Goal: Transaction & Acquisition: Book appointment/travel/reservation

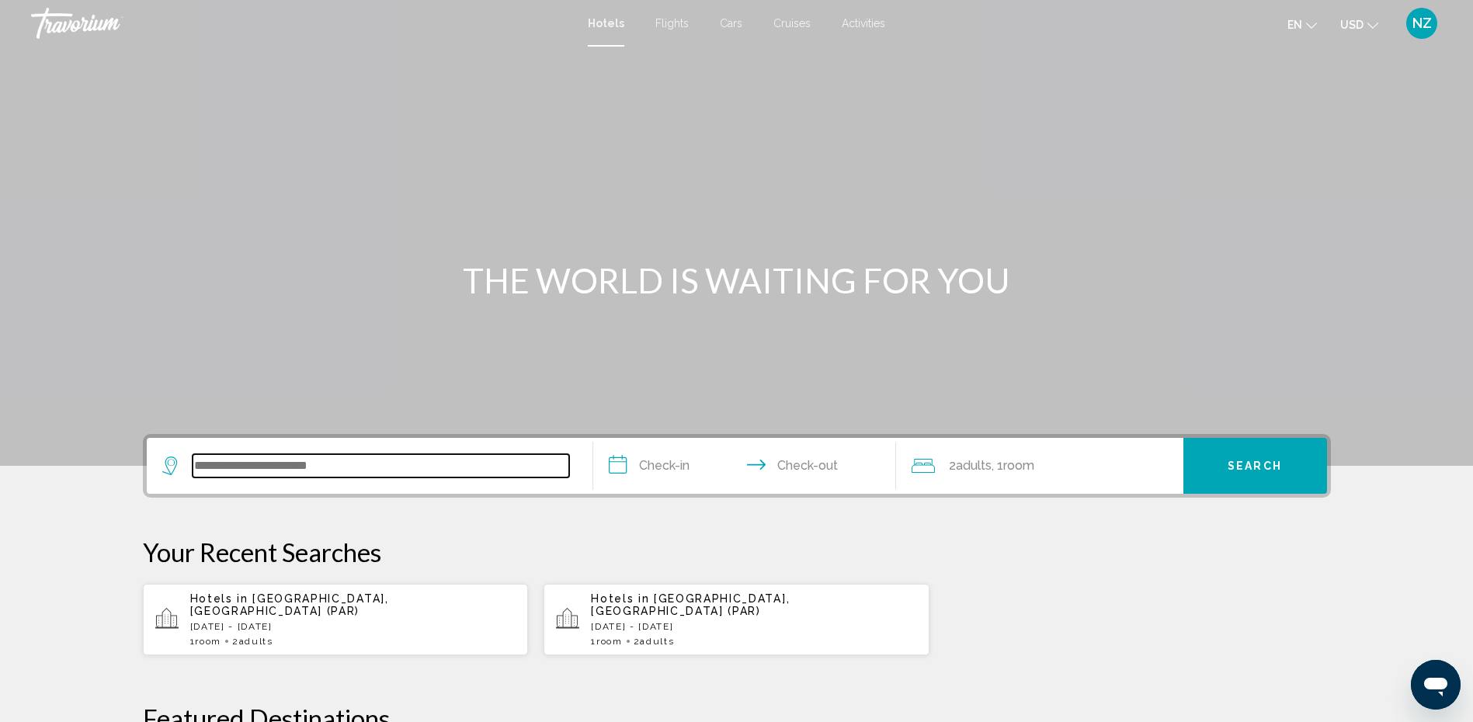
click at [377, 468] on input "Search widget" at bounding box center [381, 465] width 377 height 23
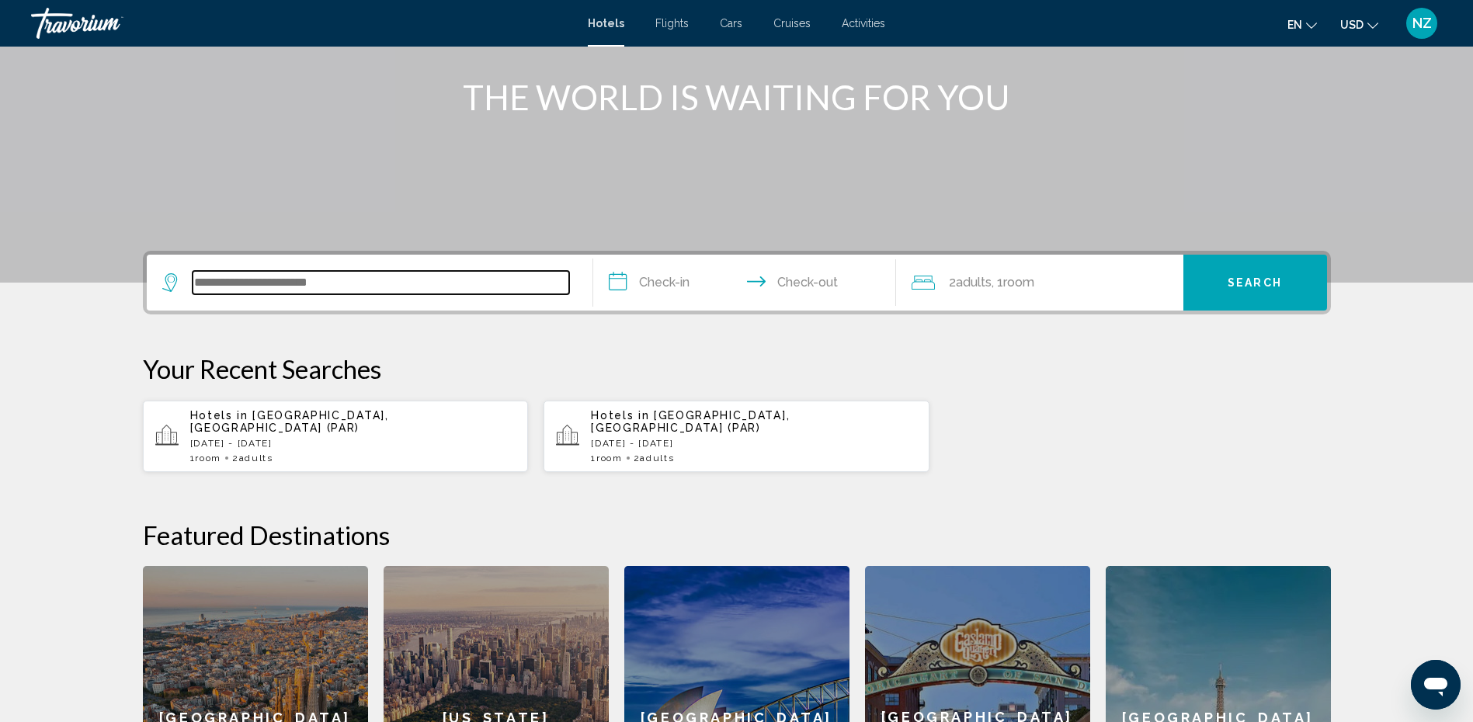
scroll to position [81, 0]
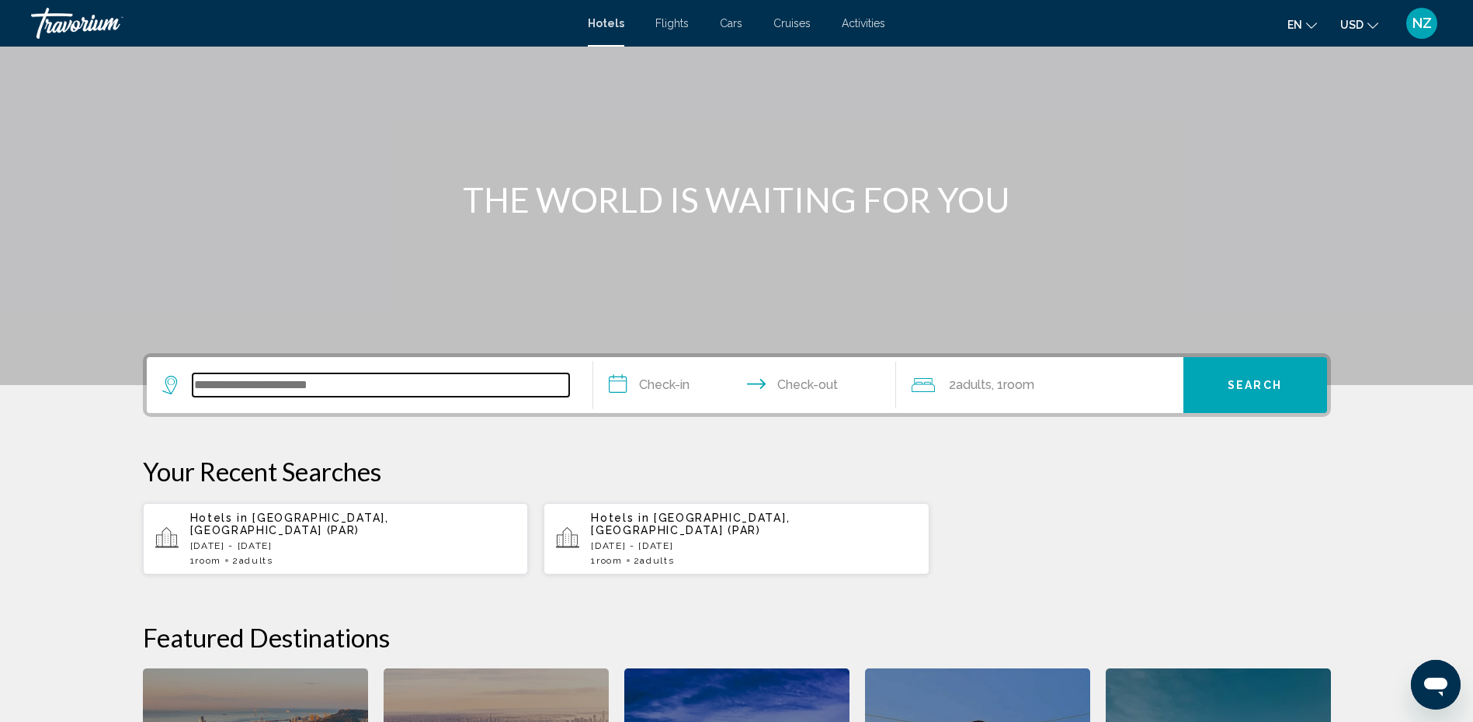
click at [286, 383] on input "Search widget" at bounding box center [381, 384] width 377 height 23
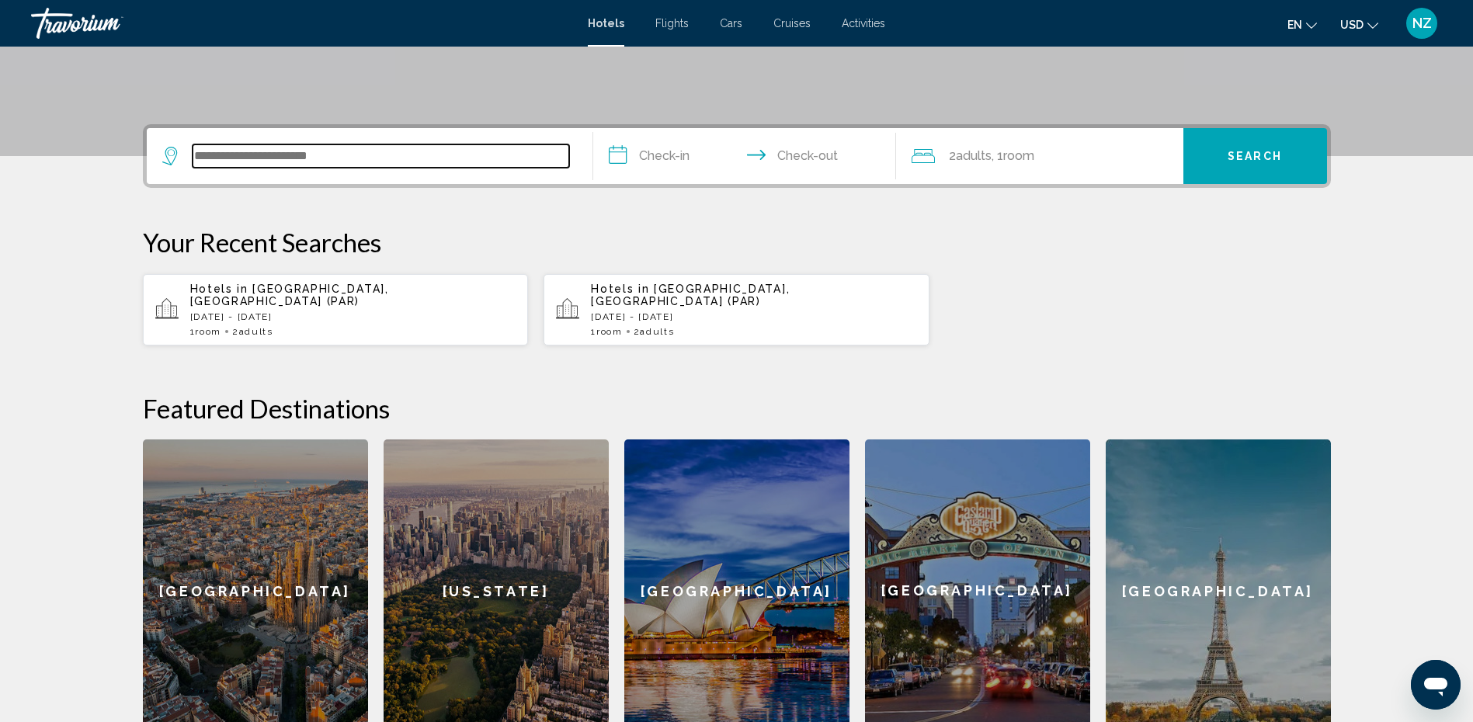
scroll to position [384, 0]
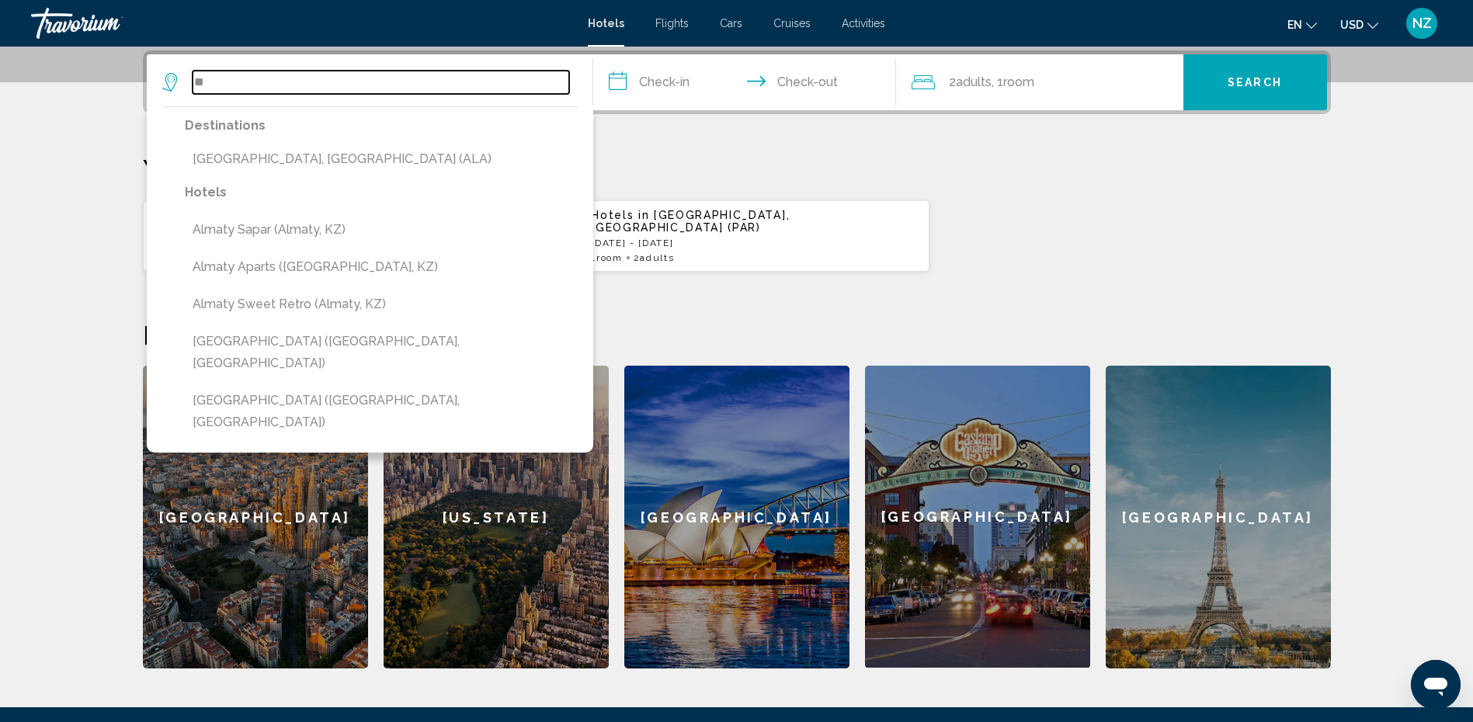
type input "*"
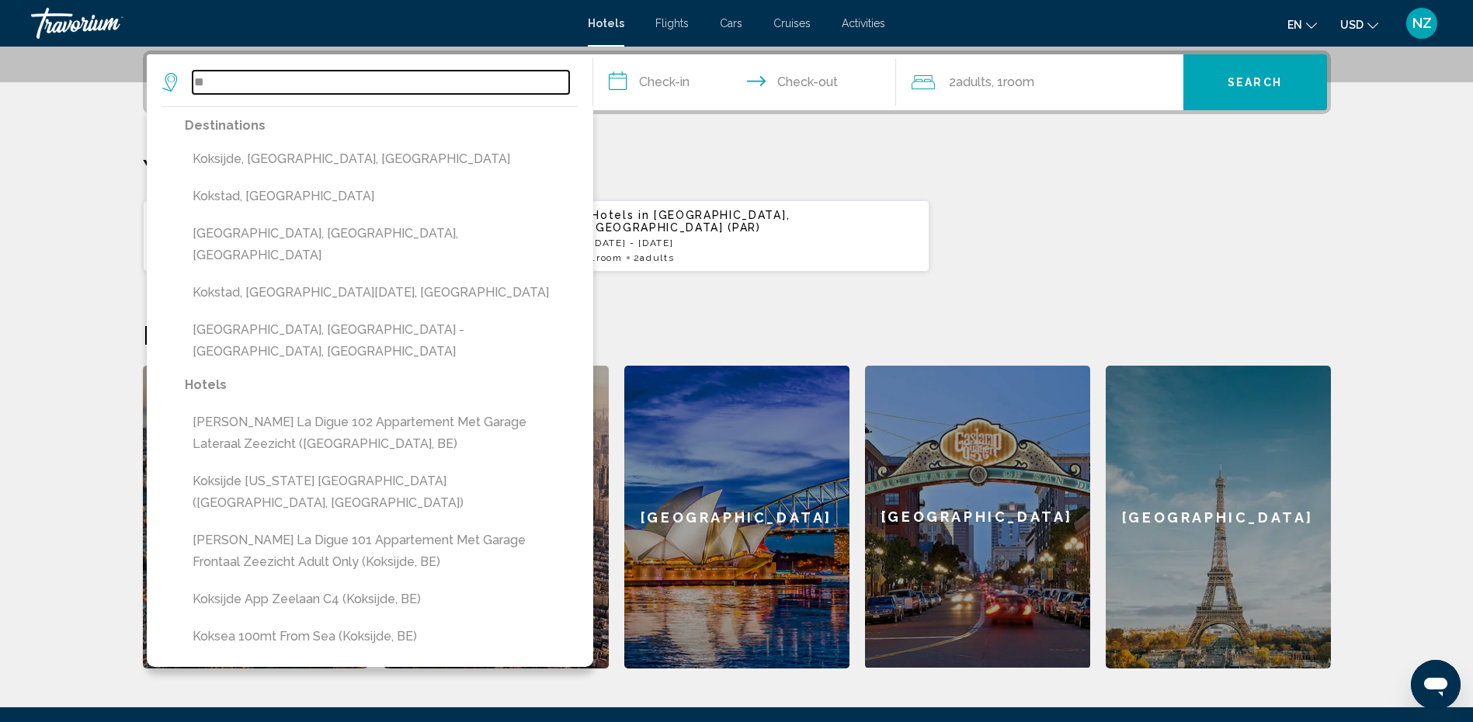
type input "*"
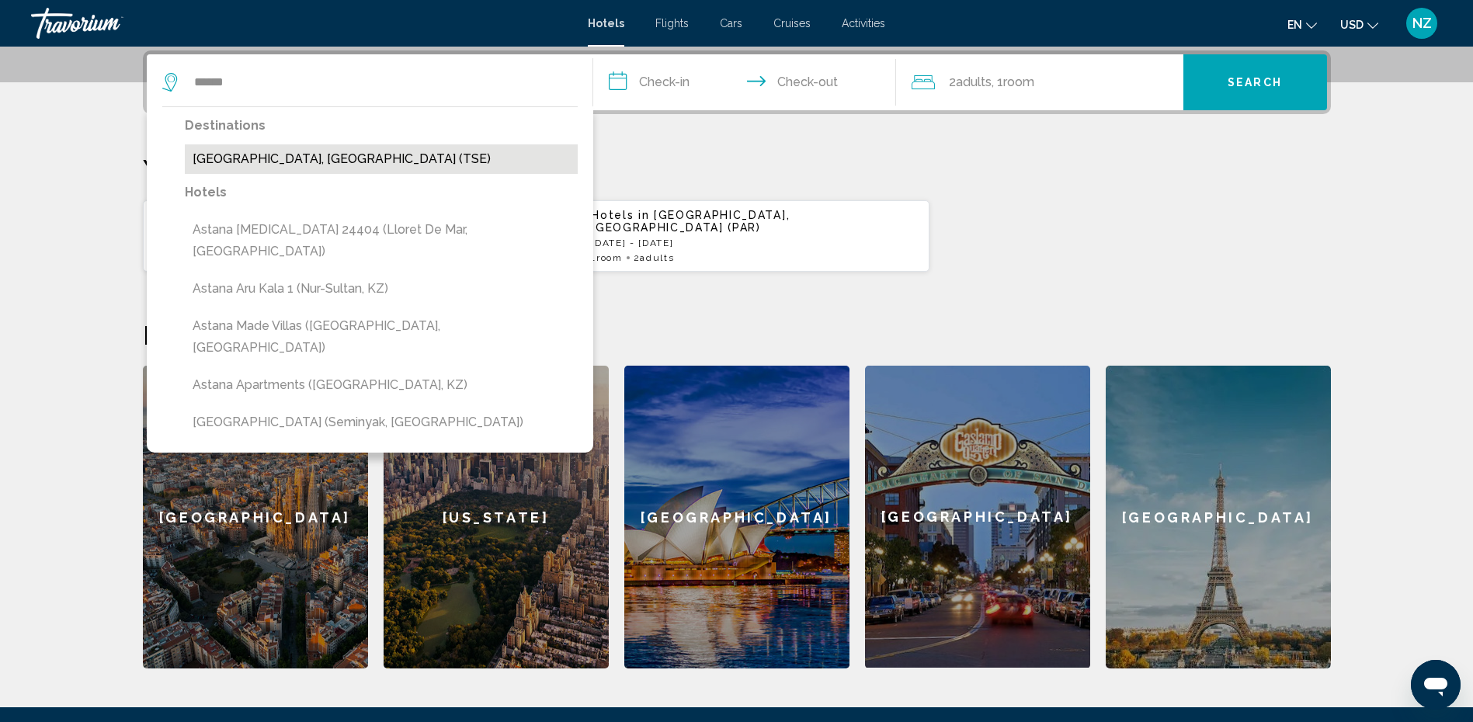
click at [279, 155] on button "[GEOGRAPHIC_DATA], [GEOGRAPHIC_DATA] (TSE)" at bounding box center [381, 159] width 393 height 30
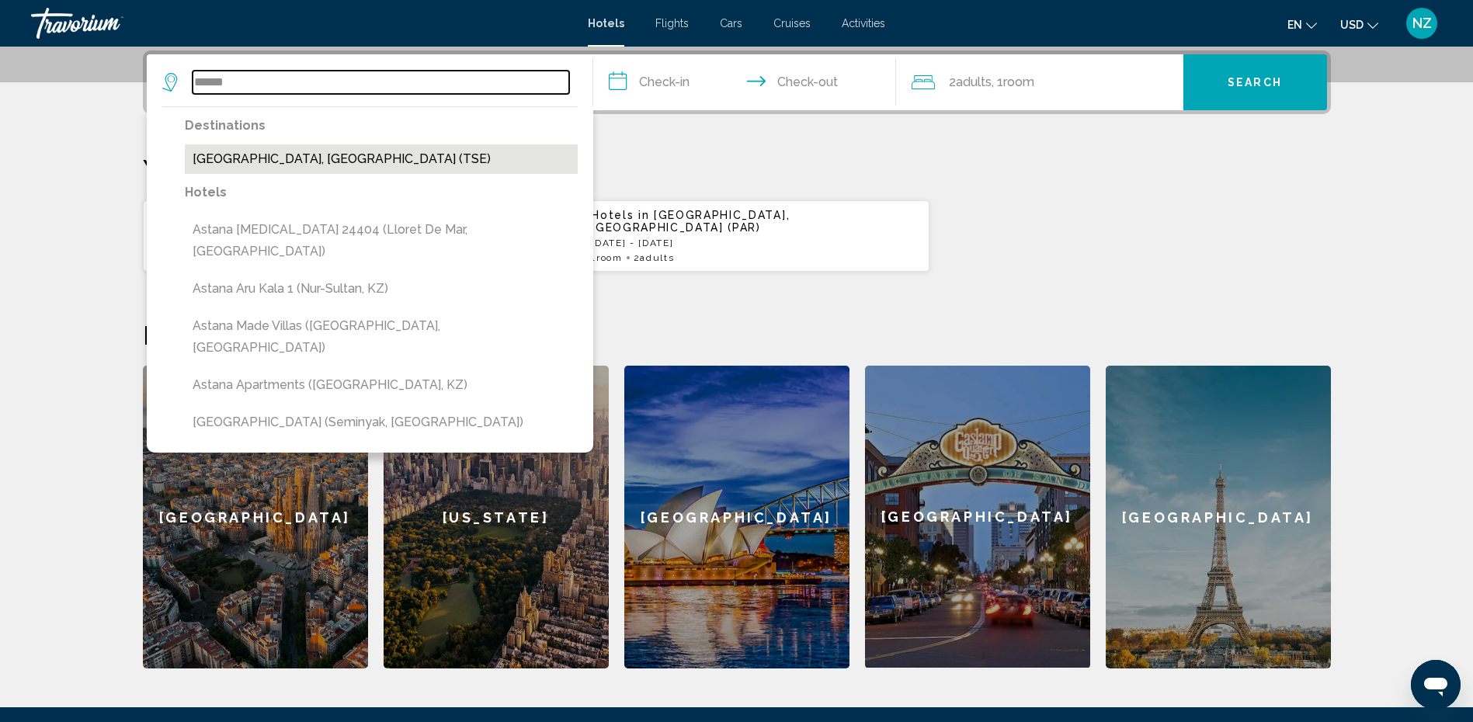
type input "**********"
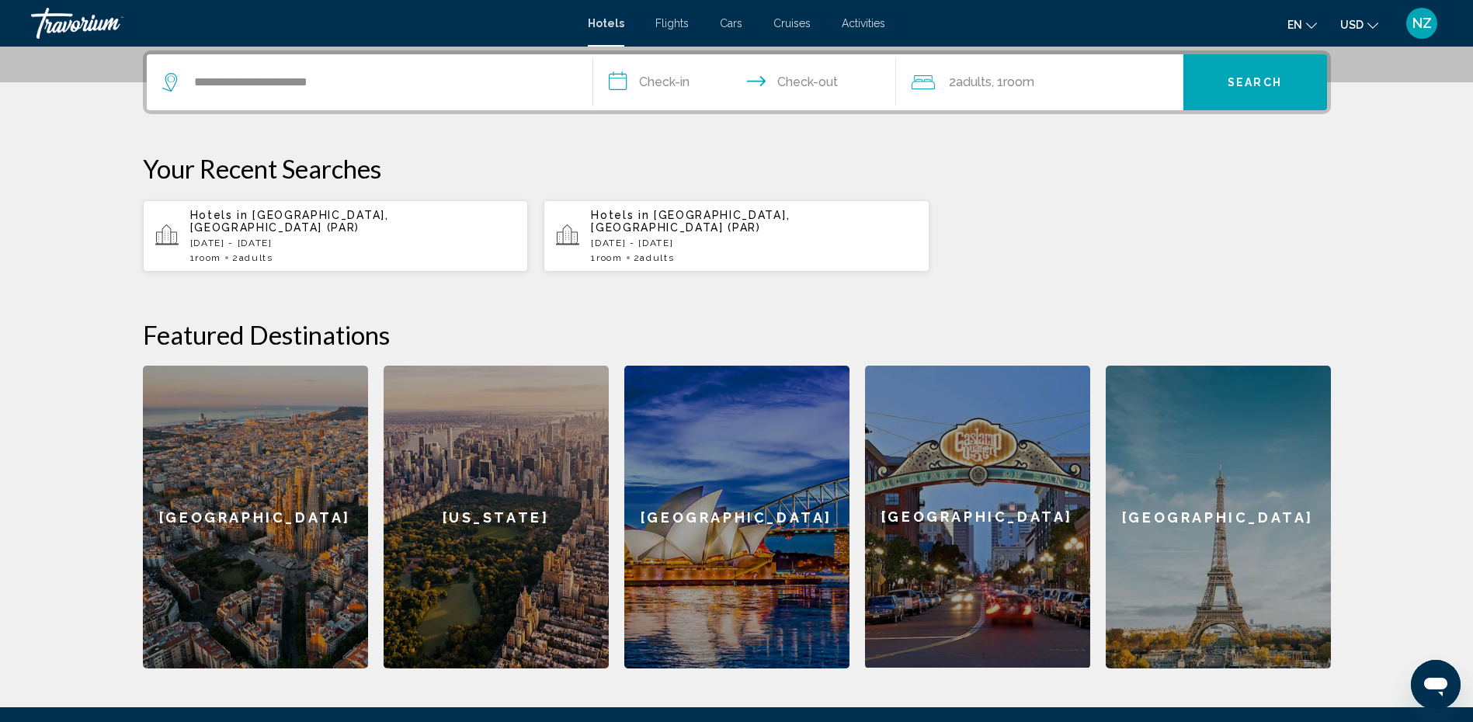
click at [672, 92] on input "**********" at bounding box center [747, 84] width 309 height 61
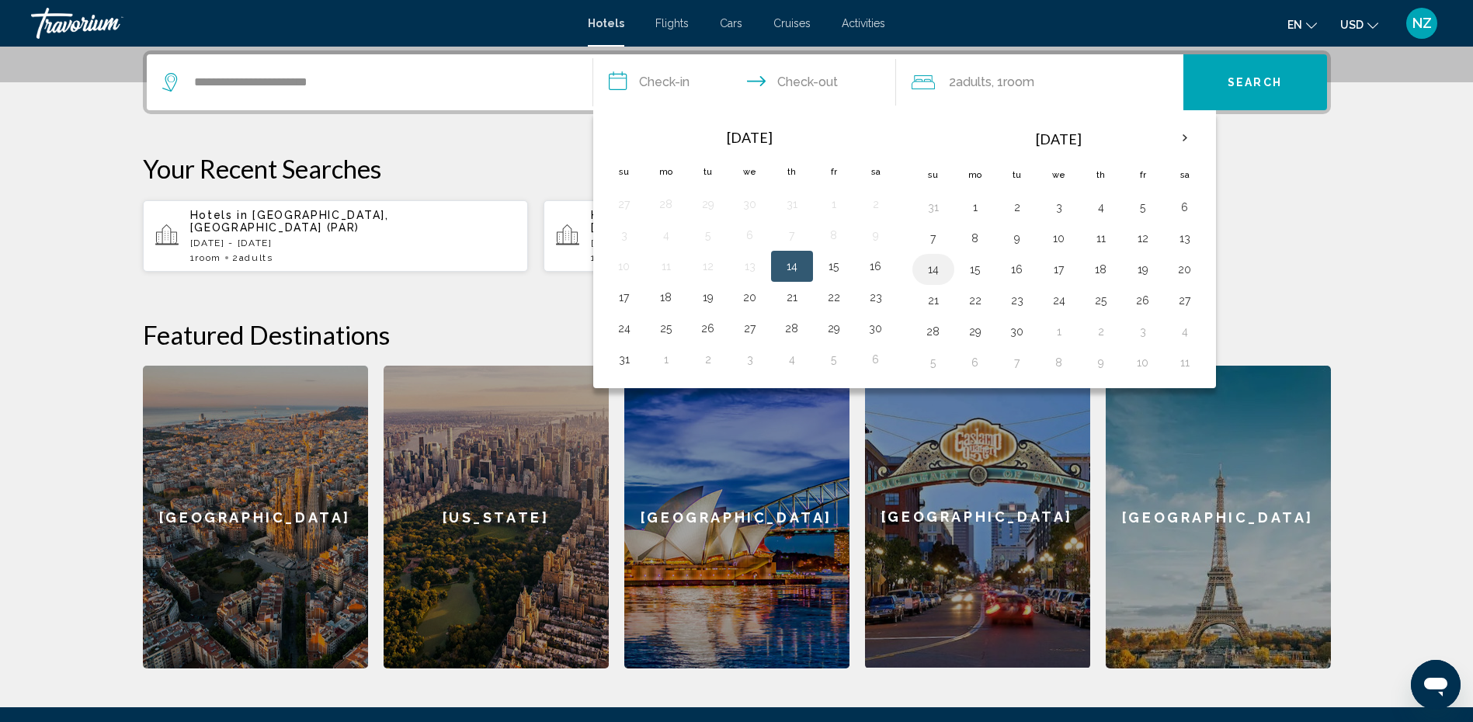
click at [930, 267] on button "14" at bounding box center [933, 270] width 25 height 22
click at [812, 75] on input "**********" at bounding box center [747, 84] width 309 height 61
click at [1098, 266] on button "18" at bounding box center [1101, 270] width 25 height 22
type input "**********"
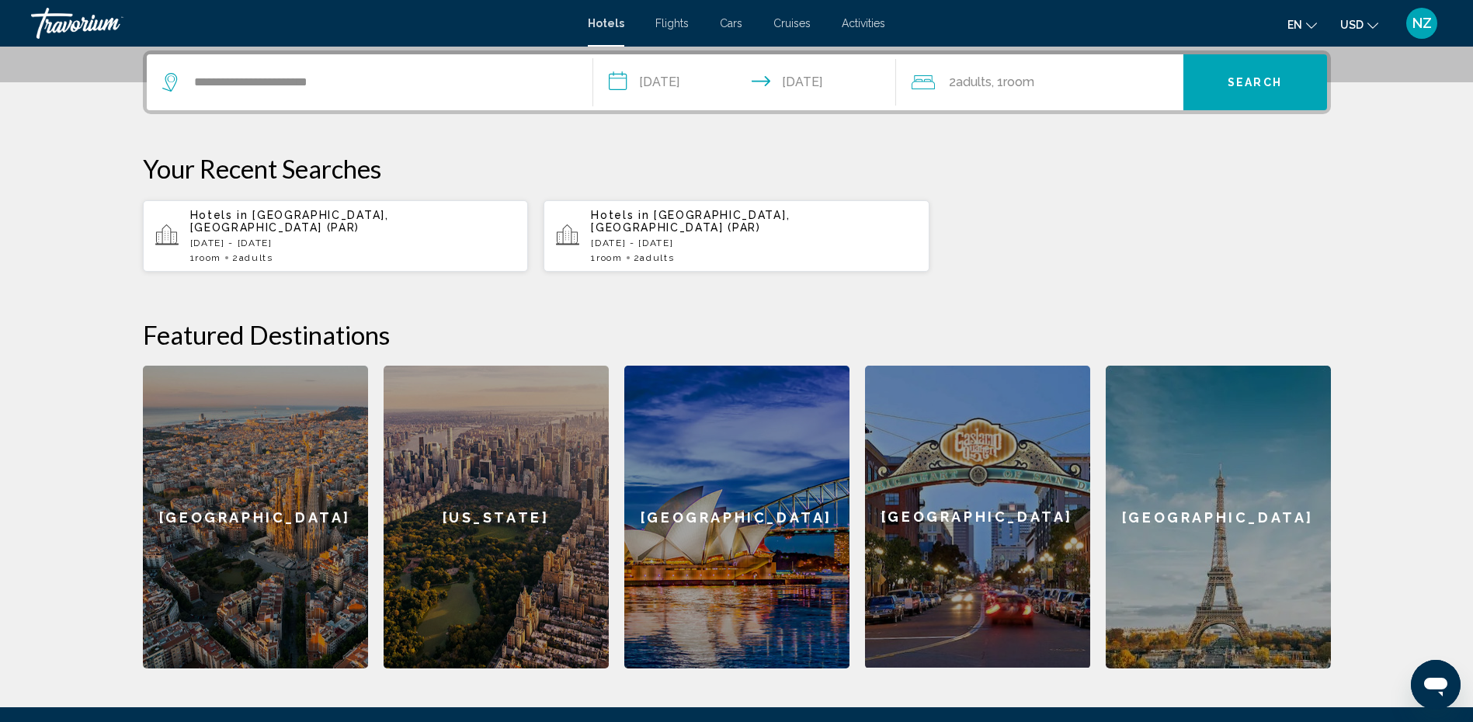
click at [1026, 79] on span "Room" at bounding box center [1018, 82] width 31 height 15
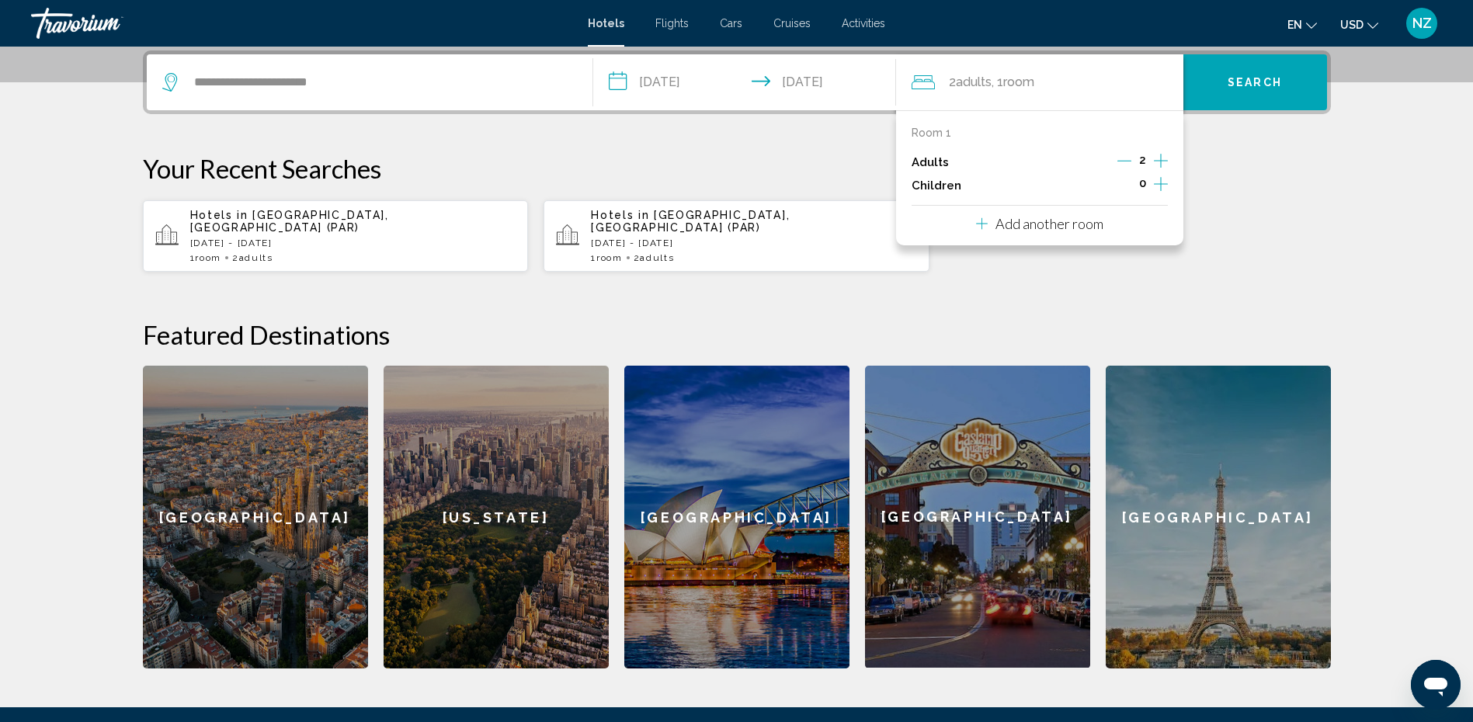
click at [1130, 165] on icon "Decrement adults" at bounding box center [1124, 161] width 14 height 14
click at [1161, 189] on icon "Increment children" at bounding box center [1161, 184] width 14 height 19
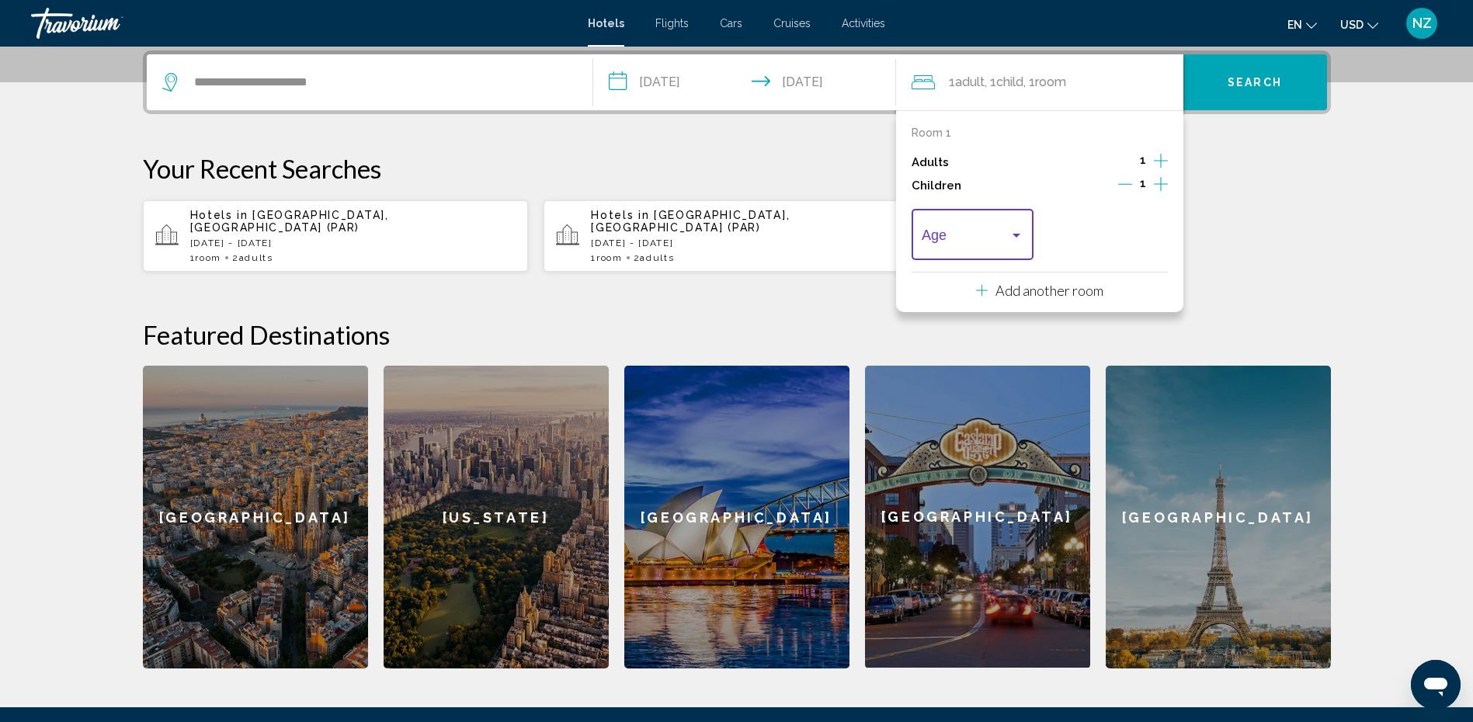
click at [1009, 234] on div "Travelers: 1 adult, 1 child" at bounding box center [1016, 235] width 14 height 12
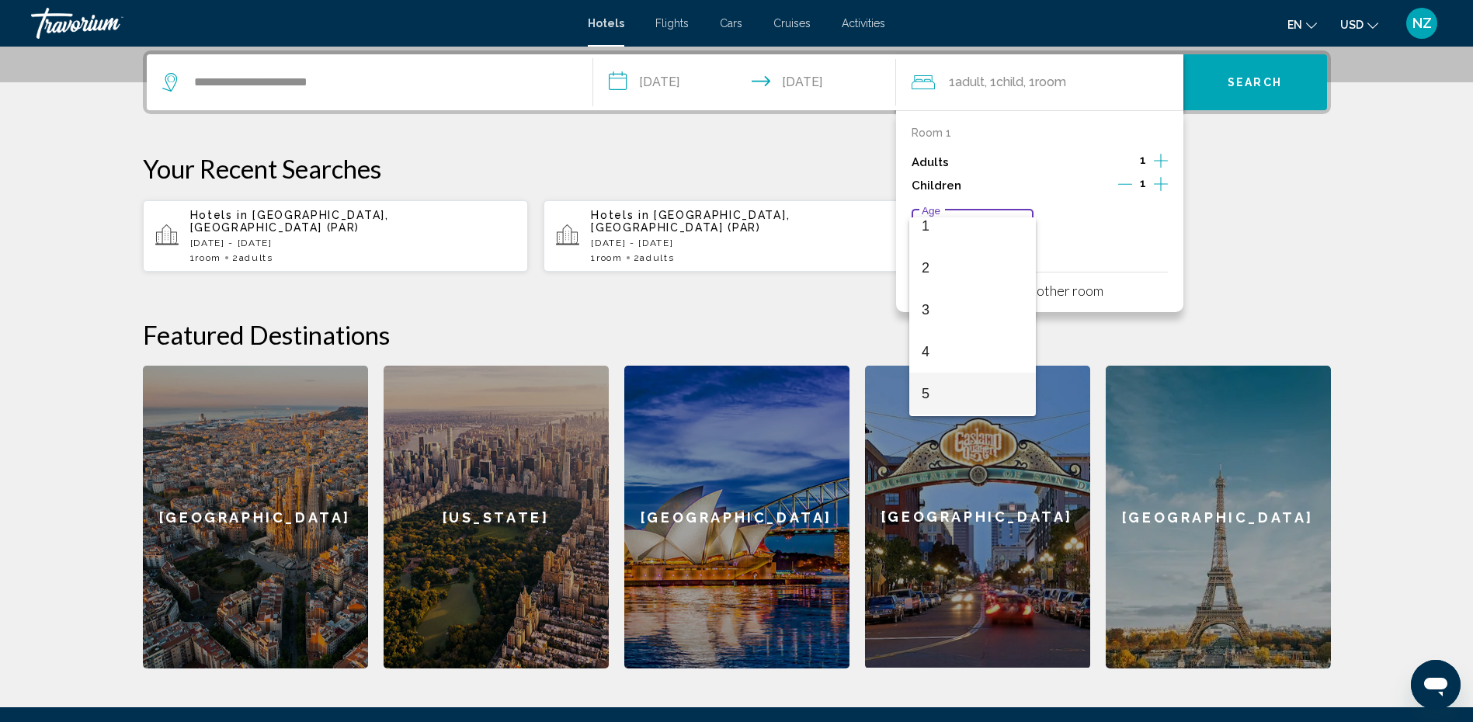
scroll to position [233, 0]
click at [942, 376] on span "9" at bounding box center [973, 383] width 102 height 42
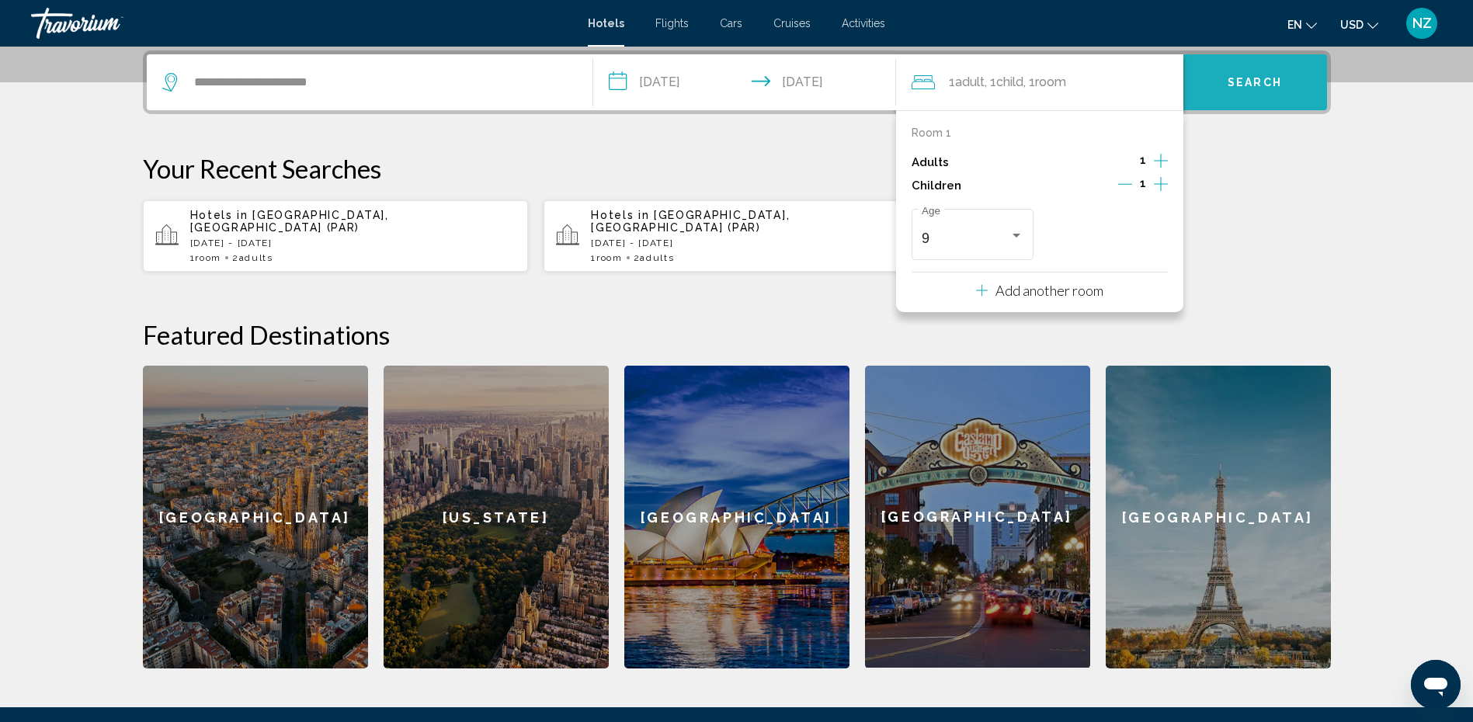
click at [1241, 91] on button "Search" at bounding box center [1255, 82] width 144 height 56
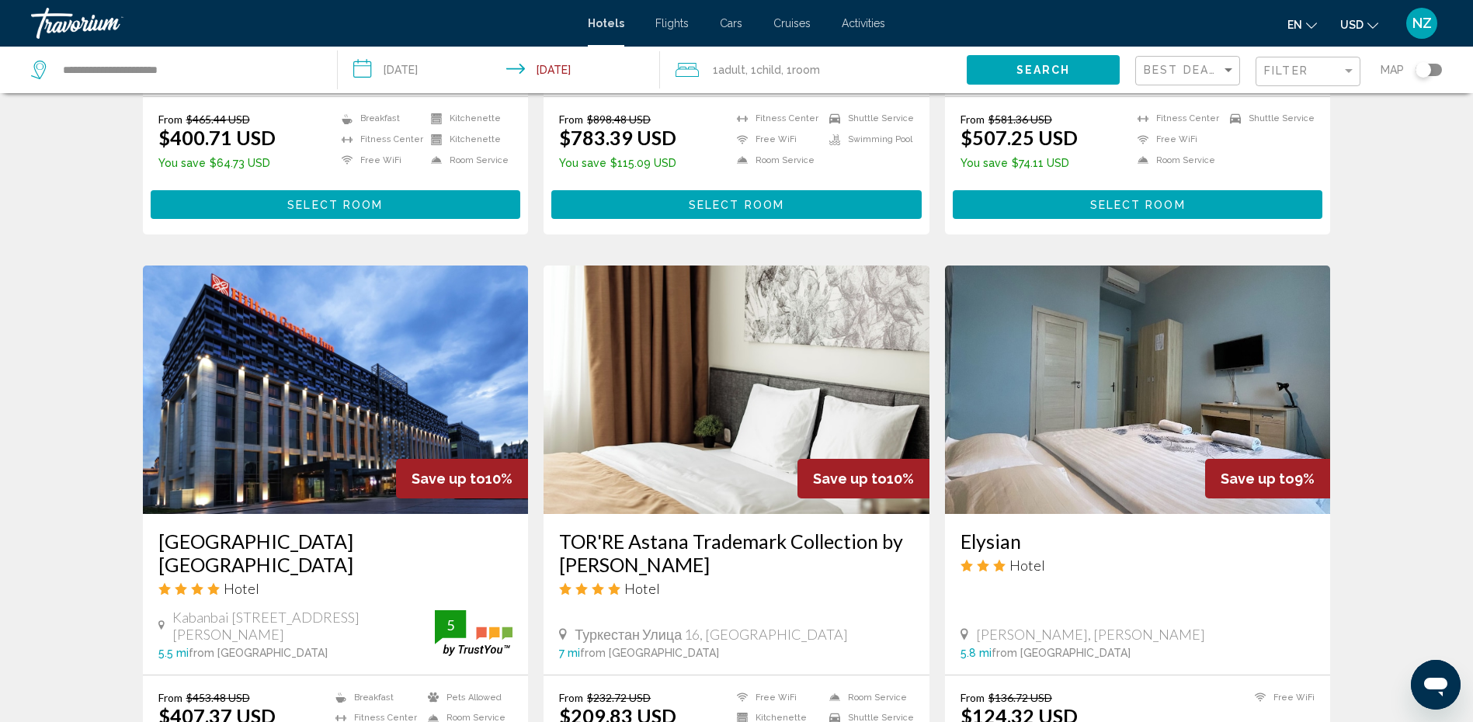
scroll to position [1670, 0]
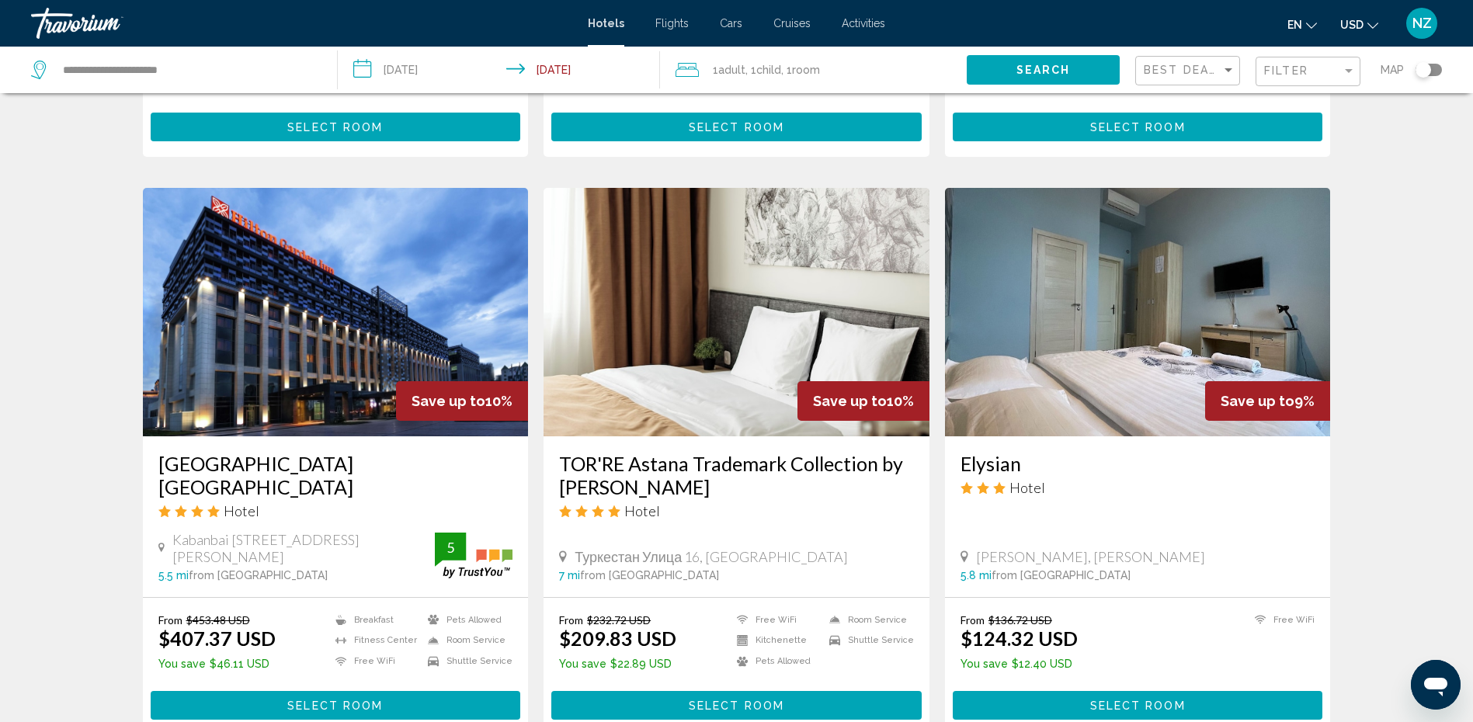
click at [1252, 452] on div "Elysian Hotel" at bounding box center [1137, 480] width 355 height 56
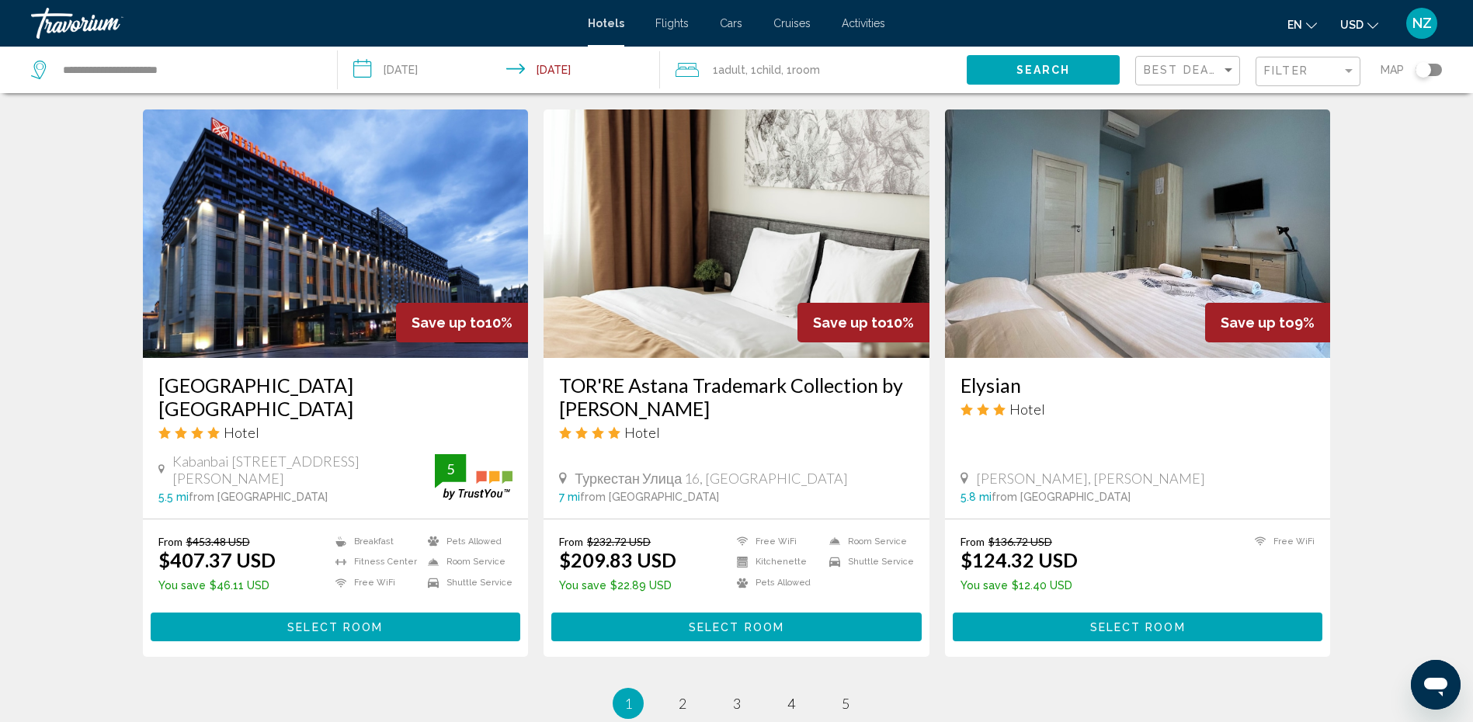
scroll to position [1748, 0]
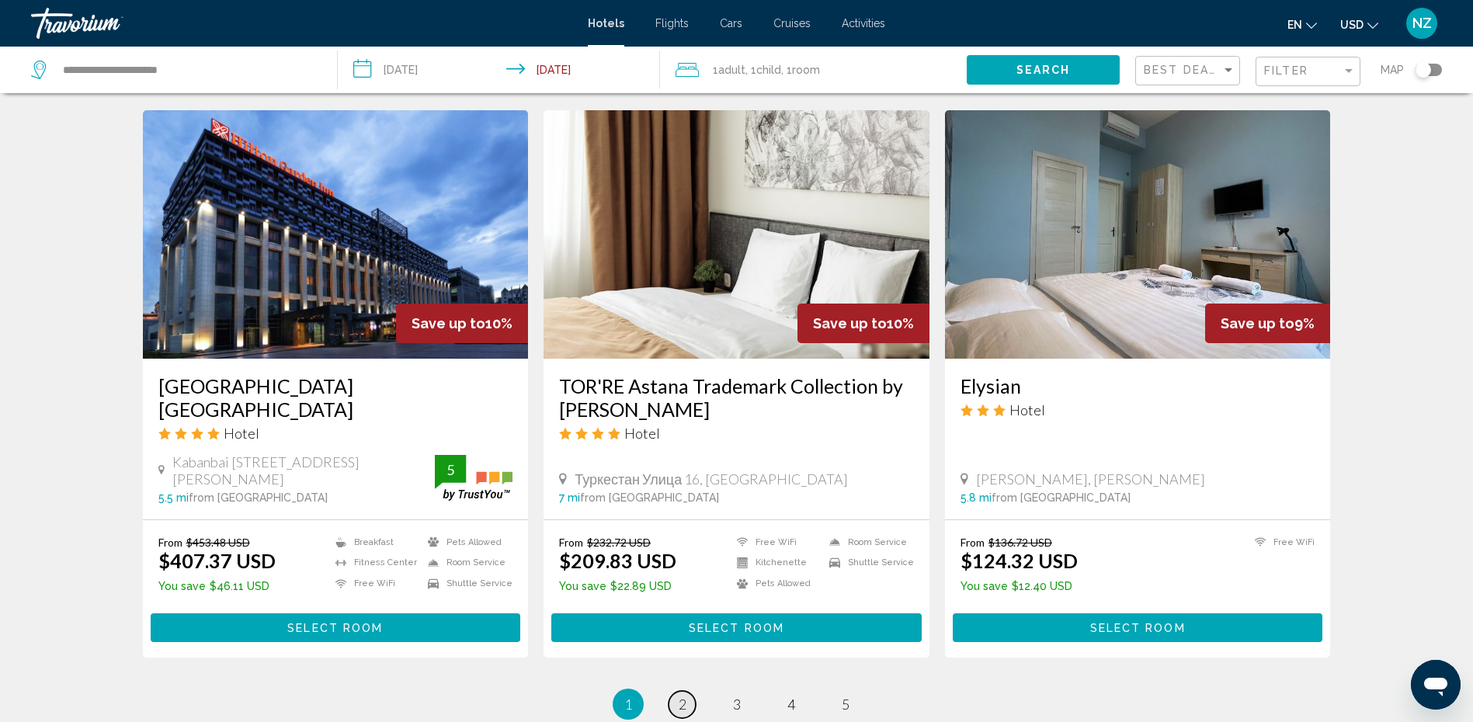
click at [686, 691] on link "page 2" at bounding box center [681, 704] width 27 height 27
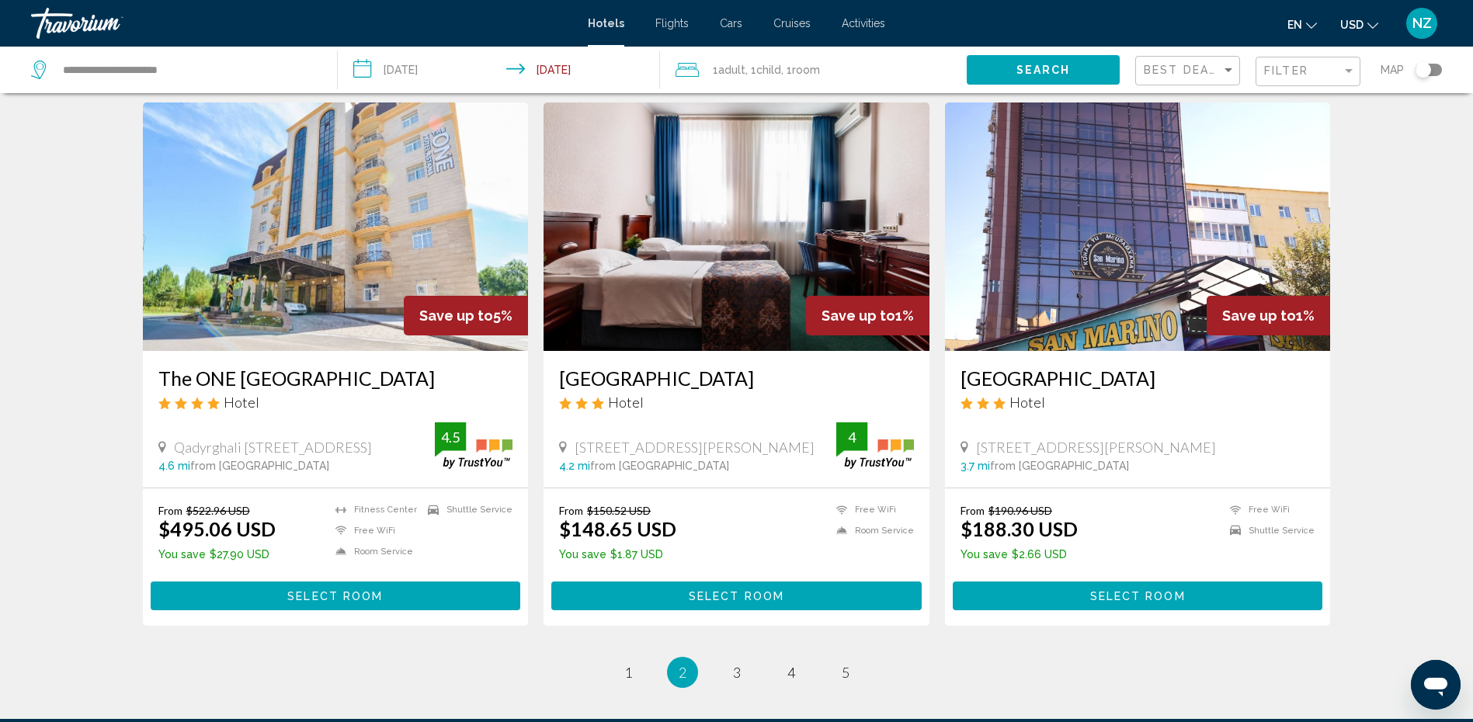
scroll to position [1919, 0]
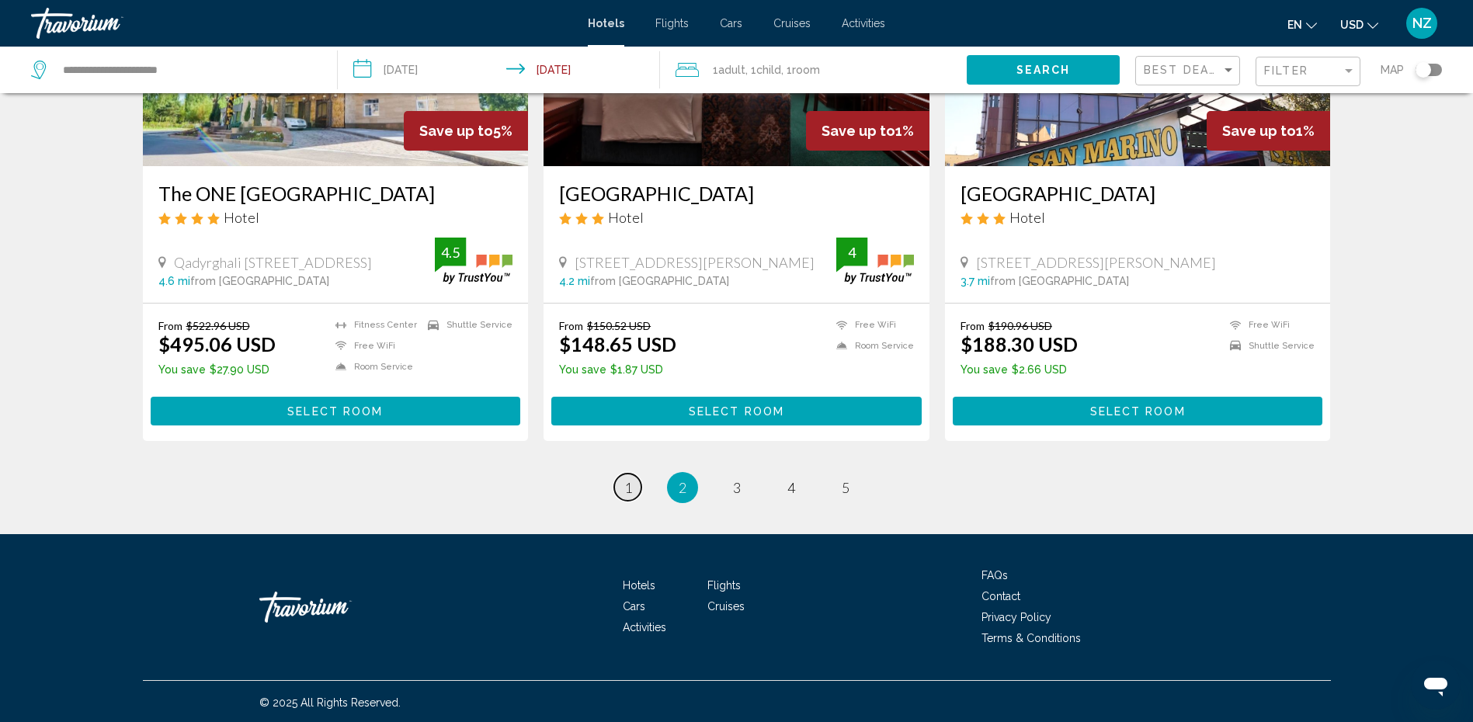
click at [628, 484] on span "1" at bounding box center [628, 487] width 8 height 17
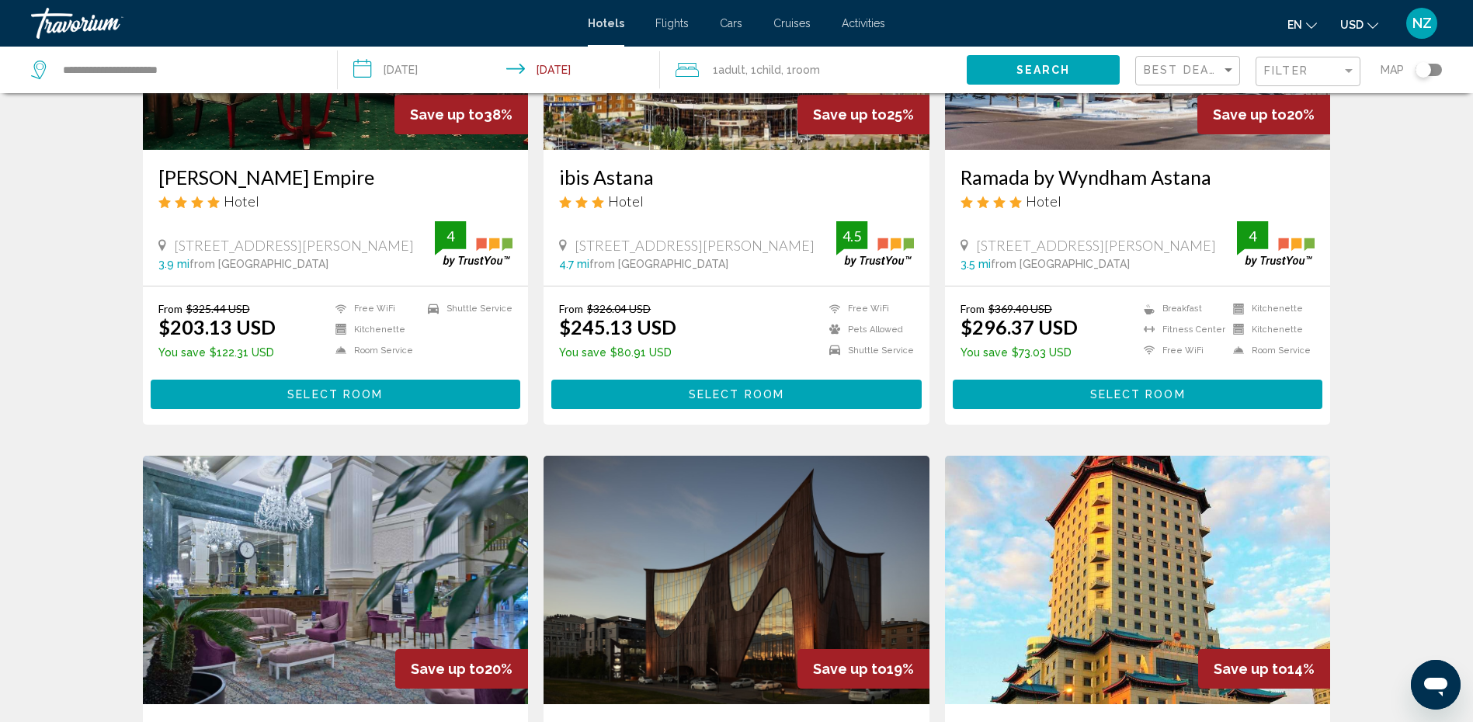
scroll to position [233, 0]
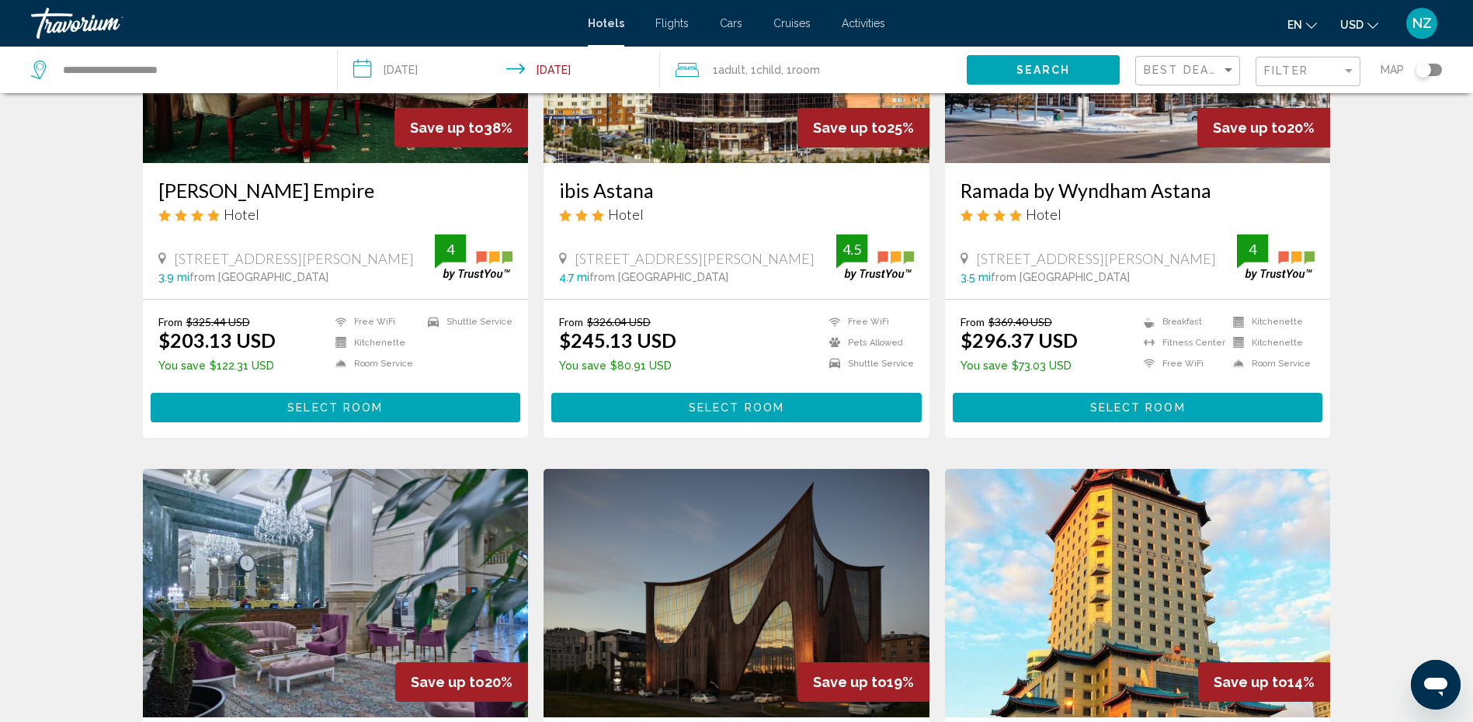
click at [679, 21] on span "Flights" at bounding box center [671, 23] width 33 height 12
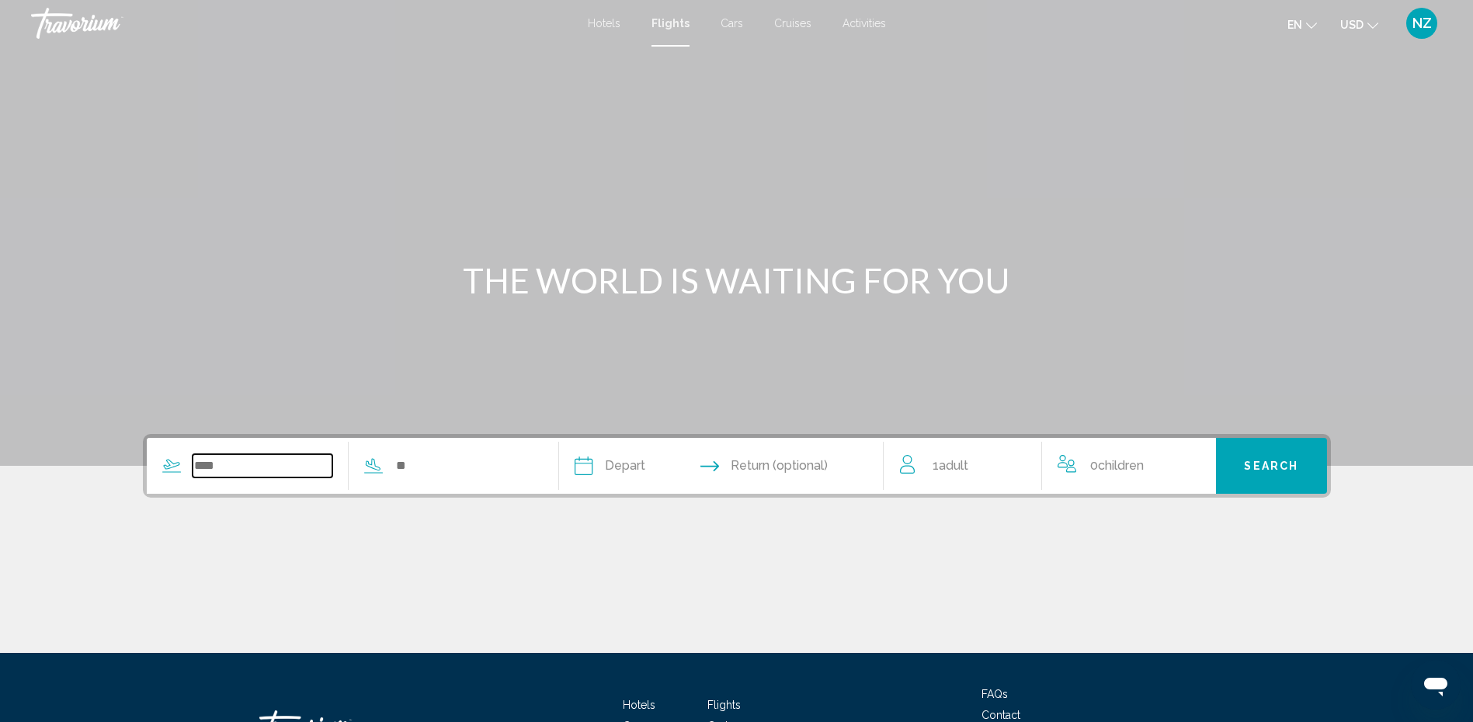
click at [252, 474] on input "Search widget" at bounding box center [263, 465] width 141 height 23
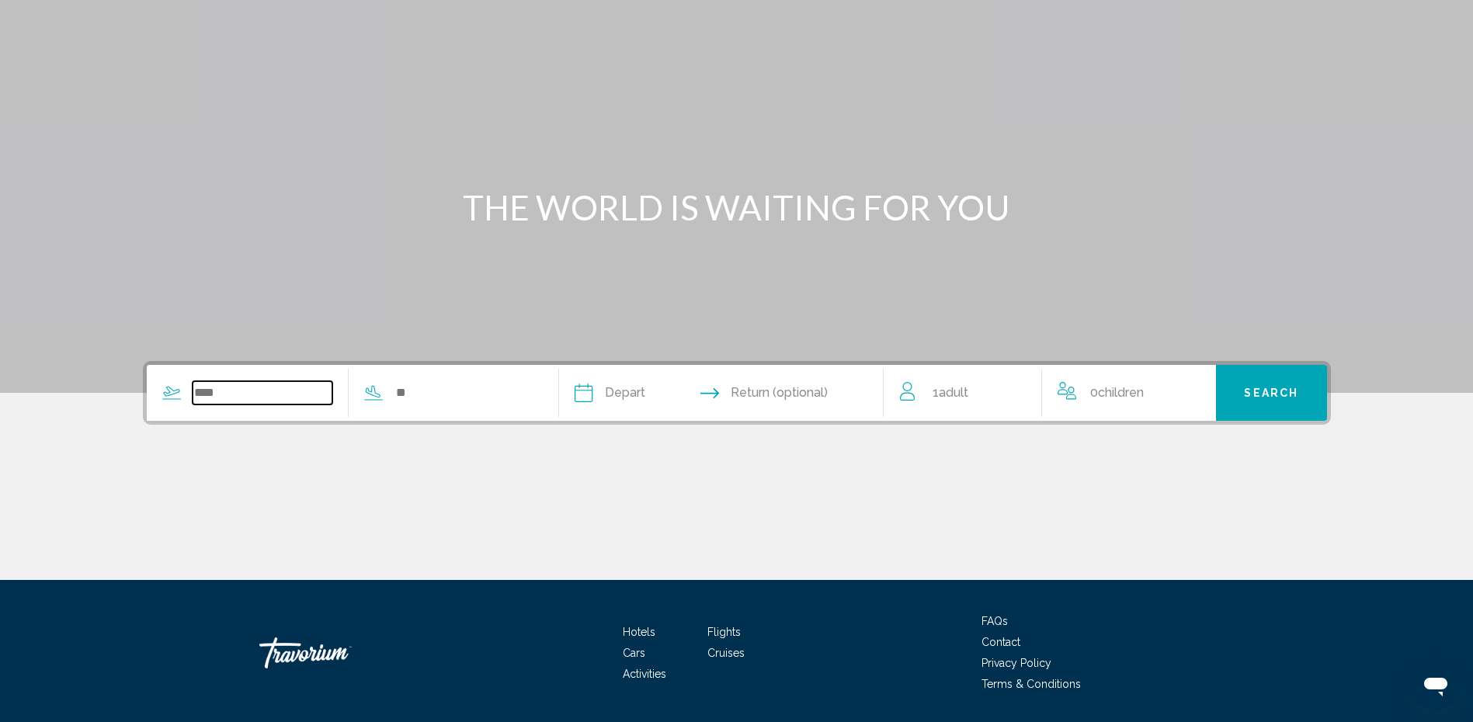
scroll to position [121, 0]
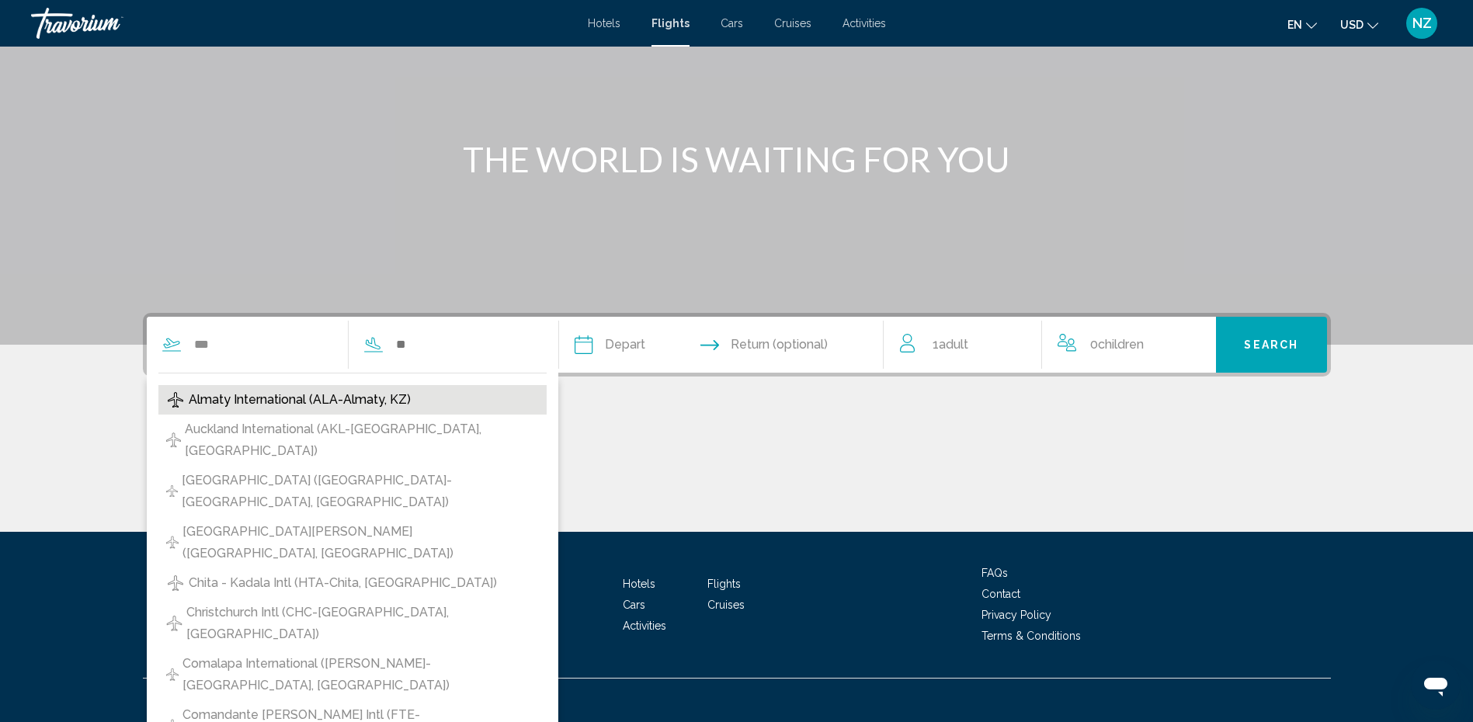
click at [259, 396] on span "Almaty International (ALA-Almaty, KZ)" at bounding box center [300, 400] width 222 height 22
type input "**********"
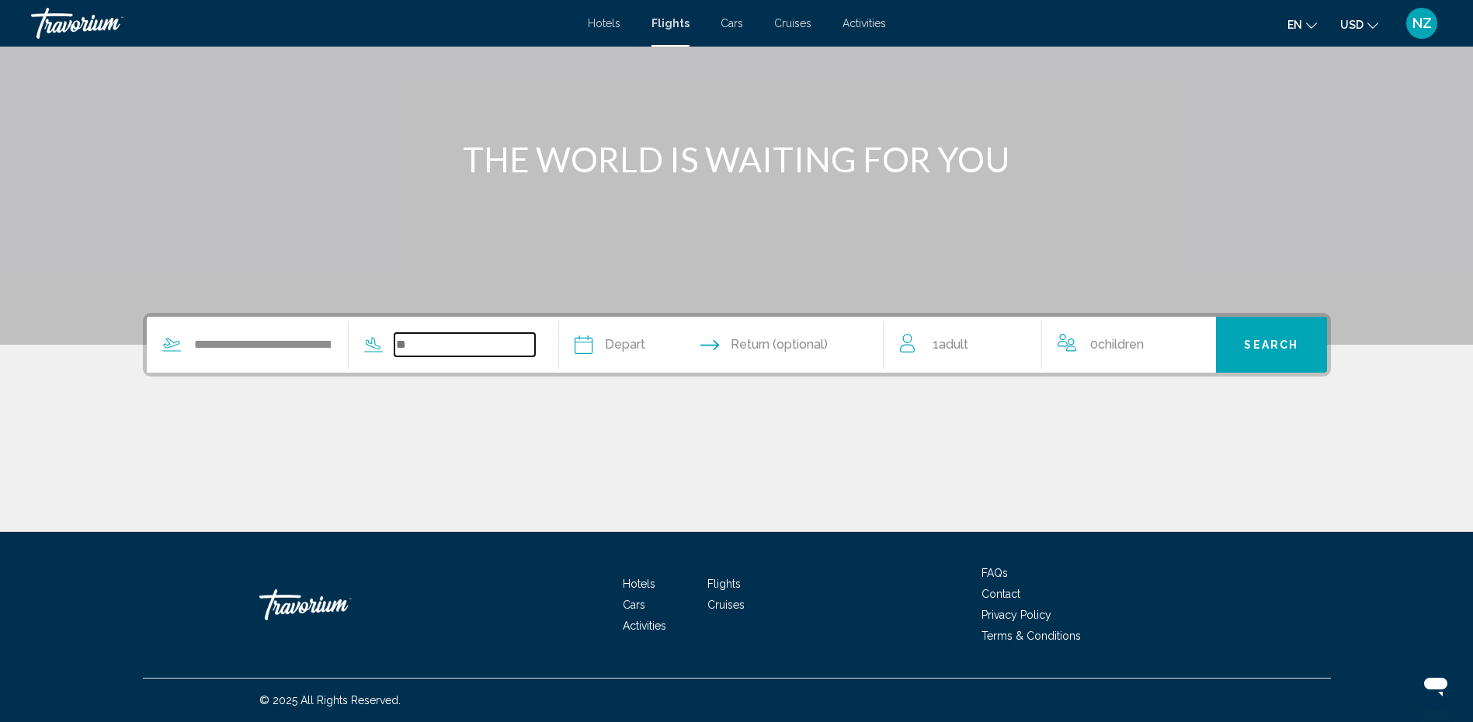
click at [411, 345] on input "Search widget" at bounding box center [464, 344] width 141 height 23
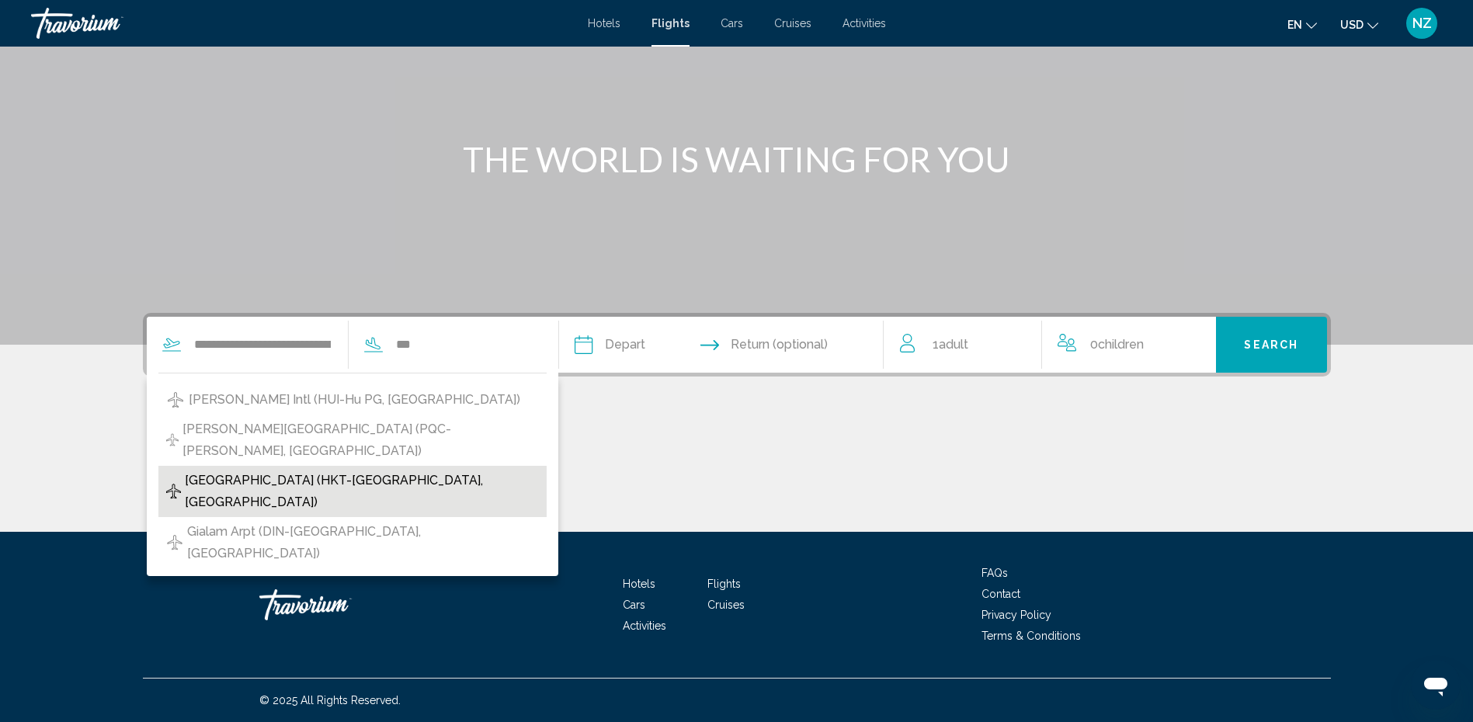
click at [307, 470] on span "[GEOGRAPHIC_DATA] (HKT-[GEOGRAPHIC_DATA], [GEOGRAPHIC_DATA])" at bounding box center [362, 491] width 354 height 43
type input "**********"
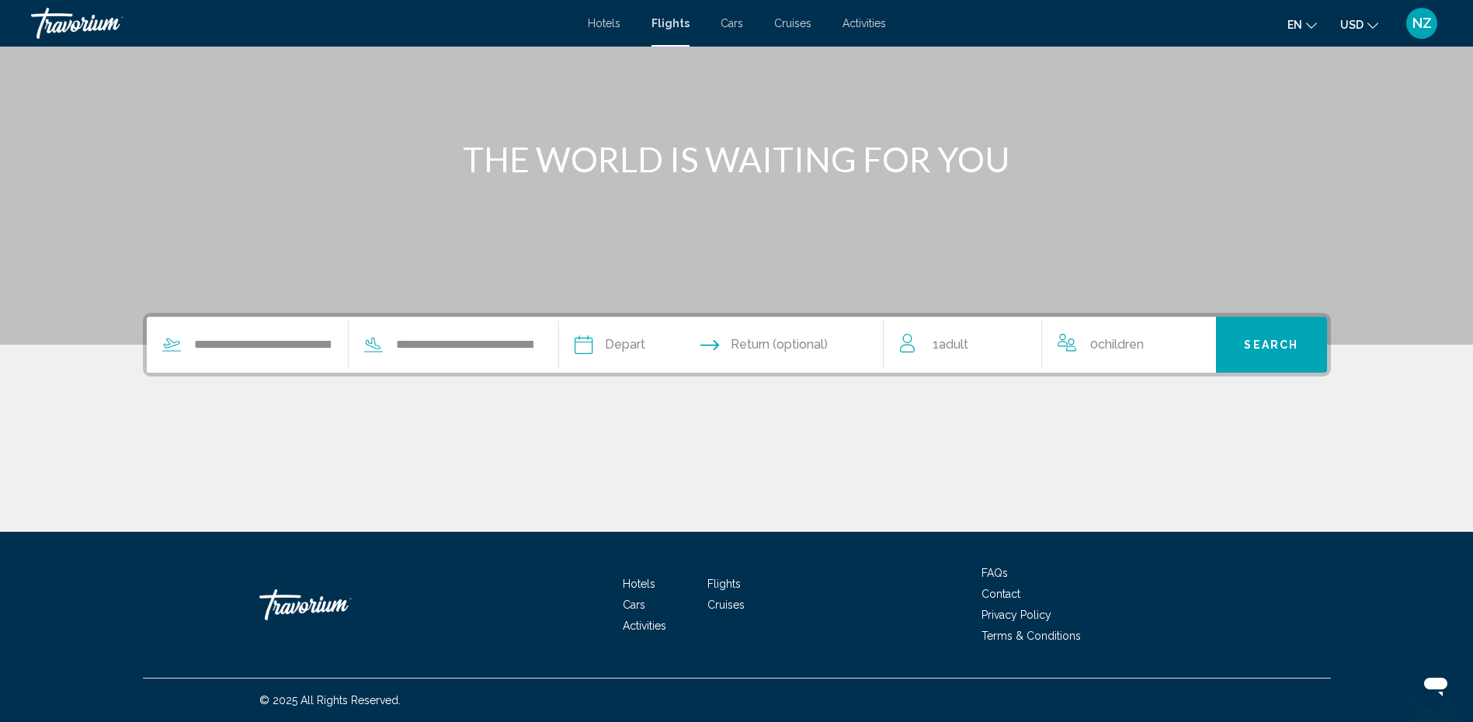
click at [623, 343] on input "Depart date" at bounding box center [651, 347] width 161 height 61
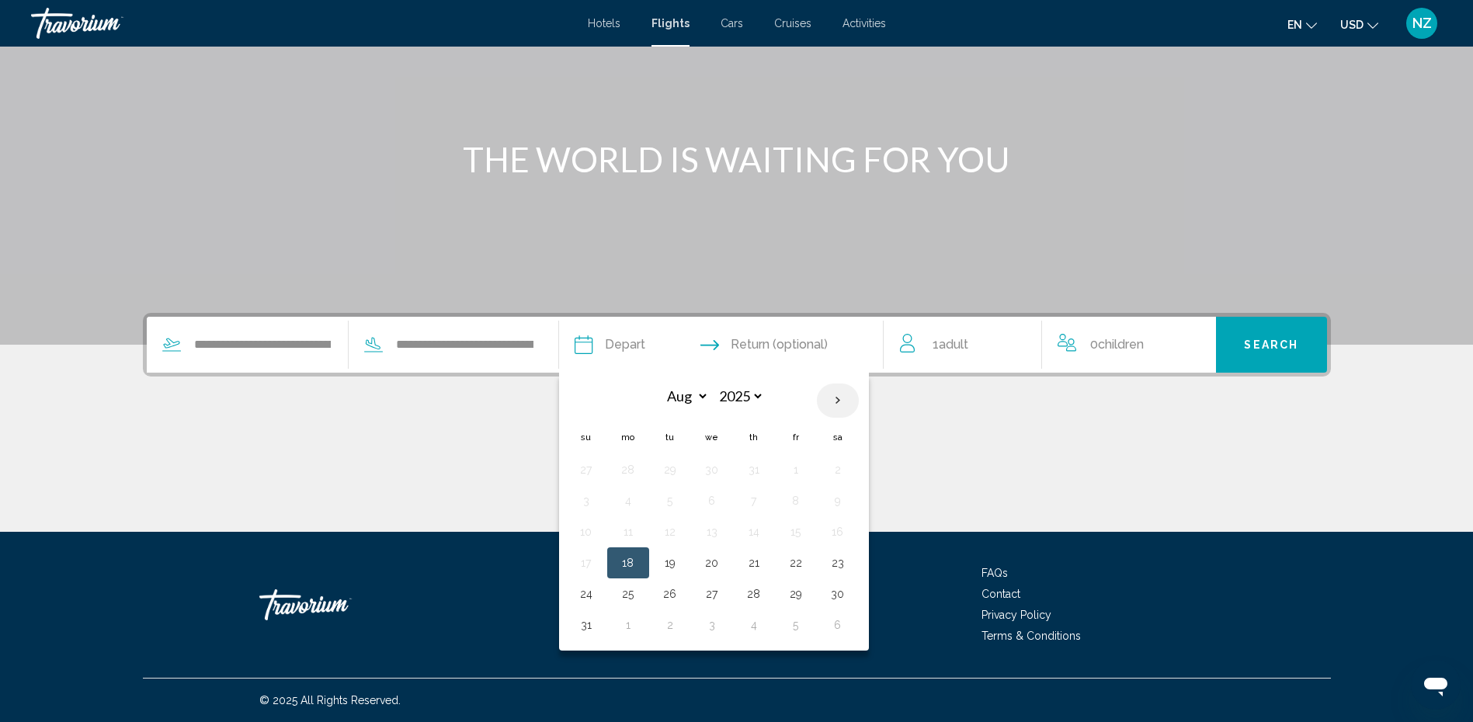
click at [845, 400] on th "Next month" at bounding box center [838, 401] width 42 height 34
select select "**"
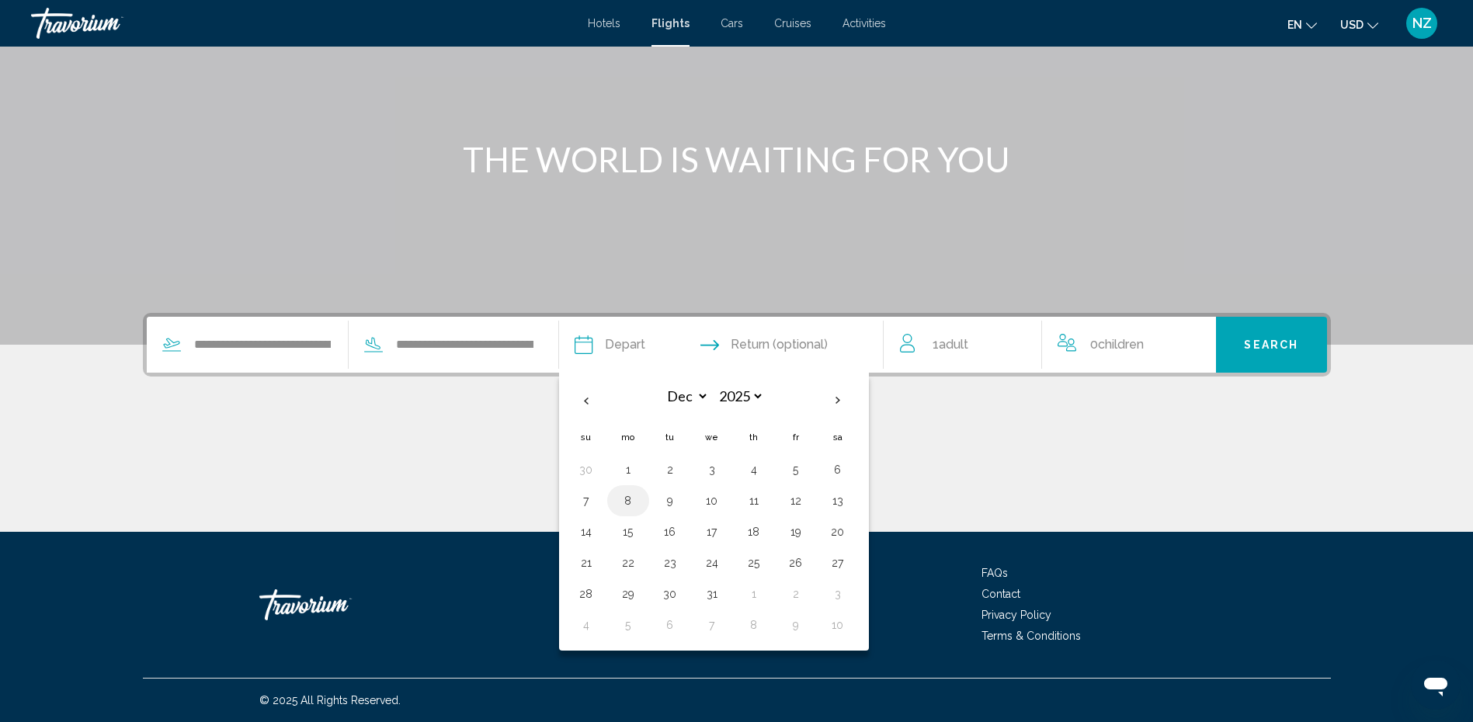
click at [627, 505] on button "8" at bounding box center [628, 501] width 25 height 22
type input "**********"
select select "**"
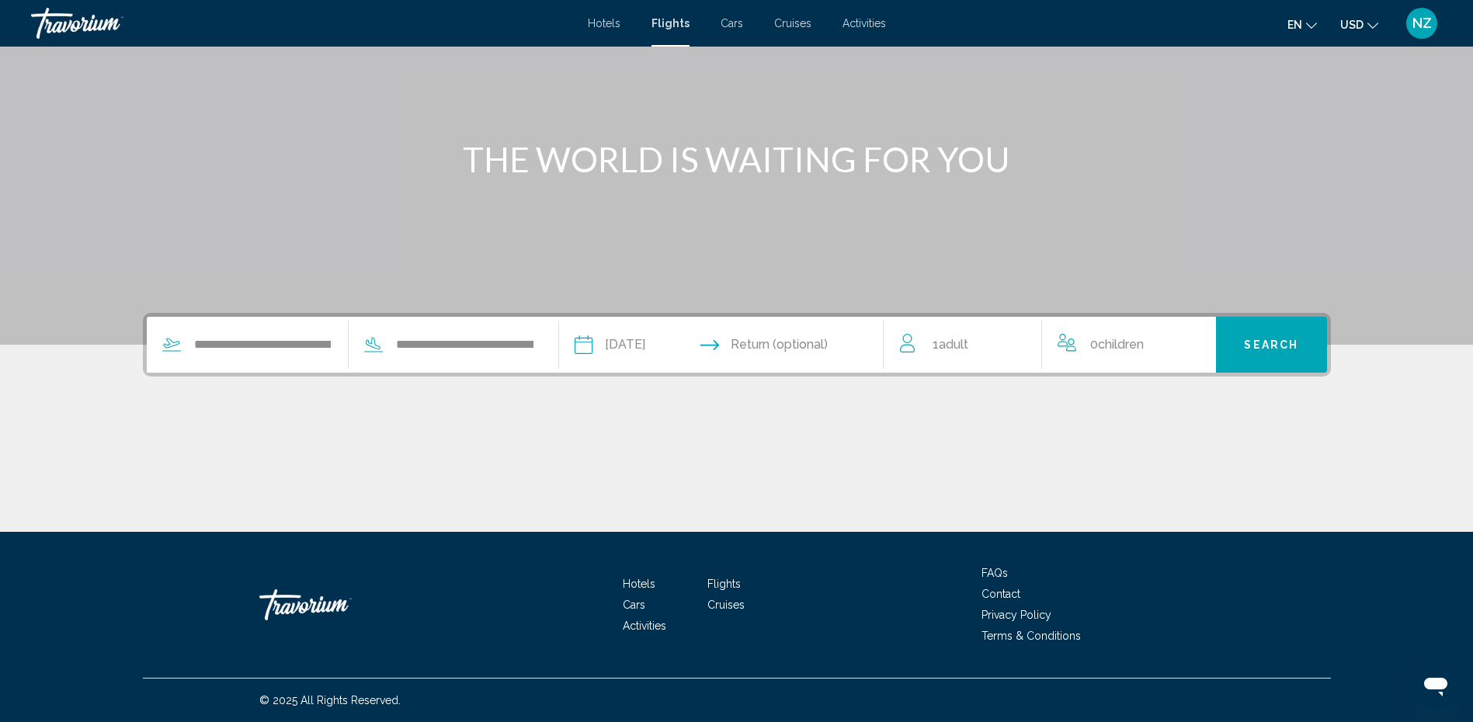
click at [810, 339] on input "Return date" at bounding box center [809, 347] width 161 height 61
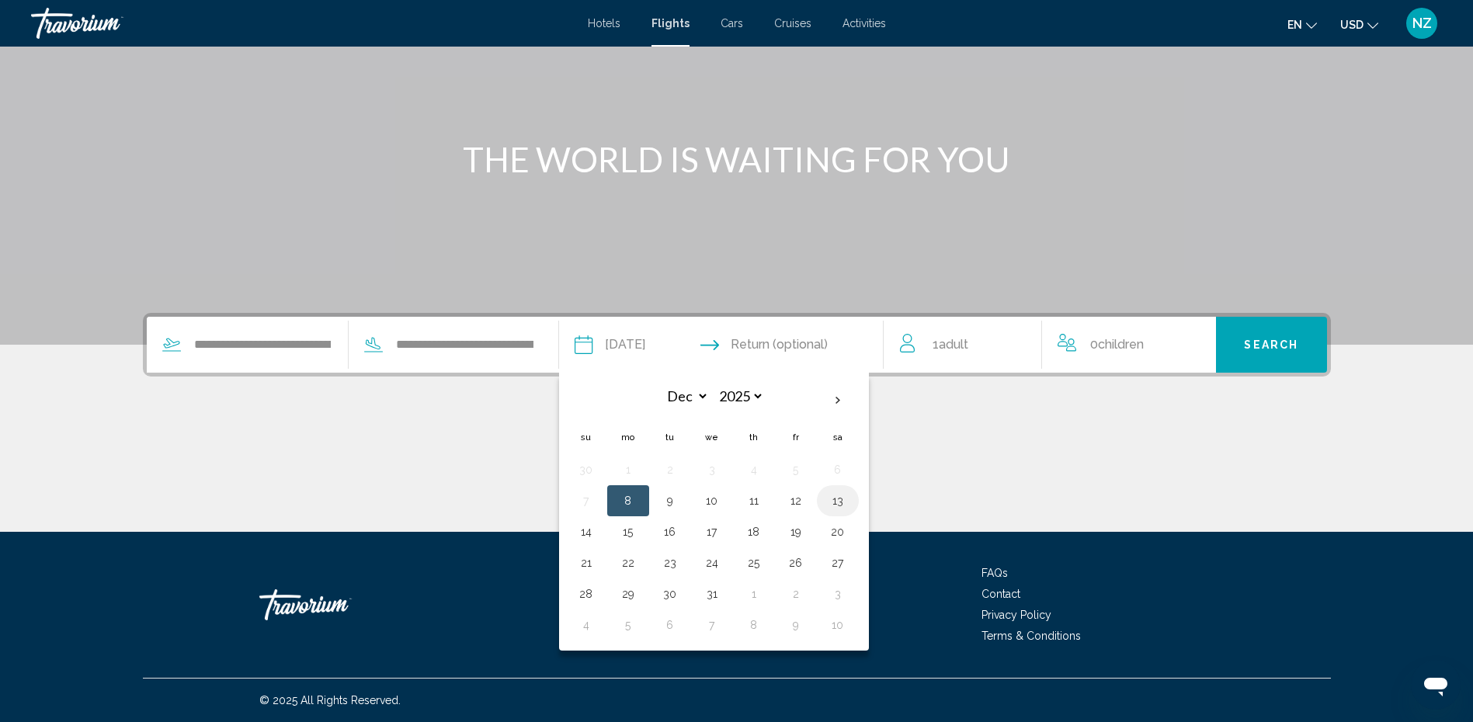
click at [842, 506] on button "13" at bounding box center [837, 501] width 25 height 22
type input "**********"
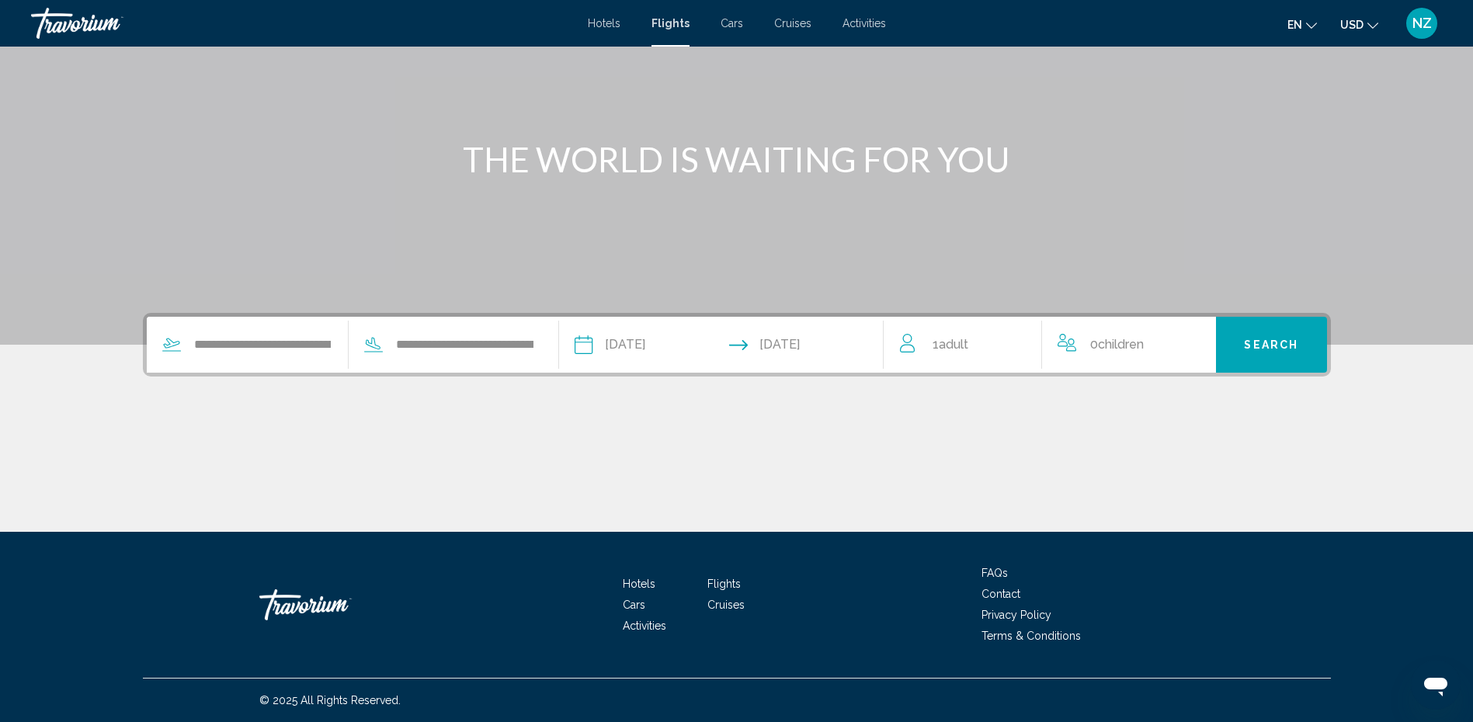
click at [958, 342] on span "Adult" at bounding box center [954, 344] width 30 height 15
click at [1189, 342] on icon "Increment children" at bounding box center [1193, 341] width 14 height 19
click at [1185, 401] on div "Travelers: 1 adult, 1 child" at bounding box center [1184, 407] width 14 height 12
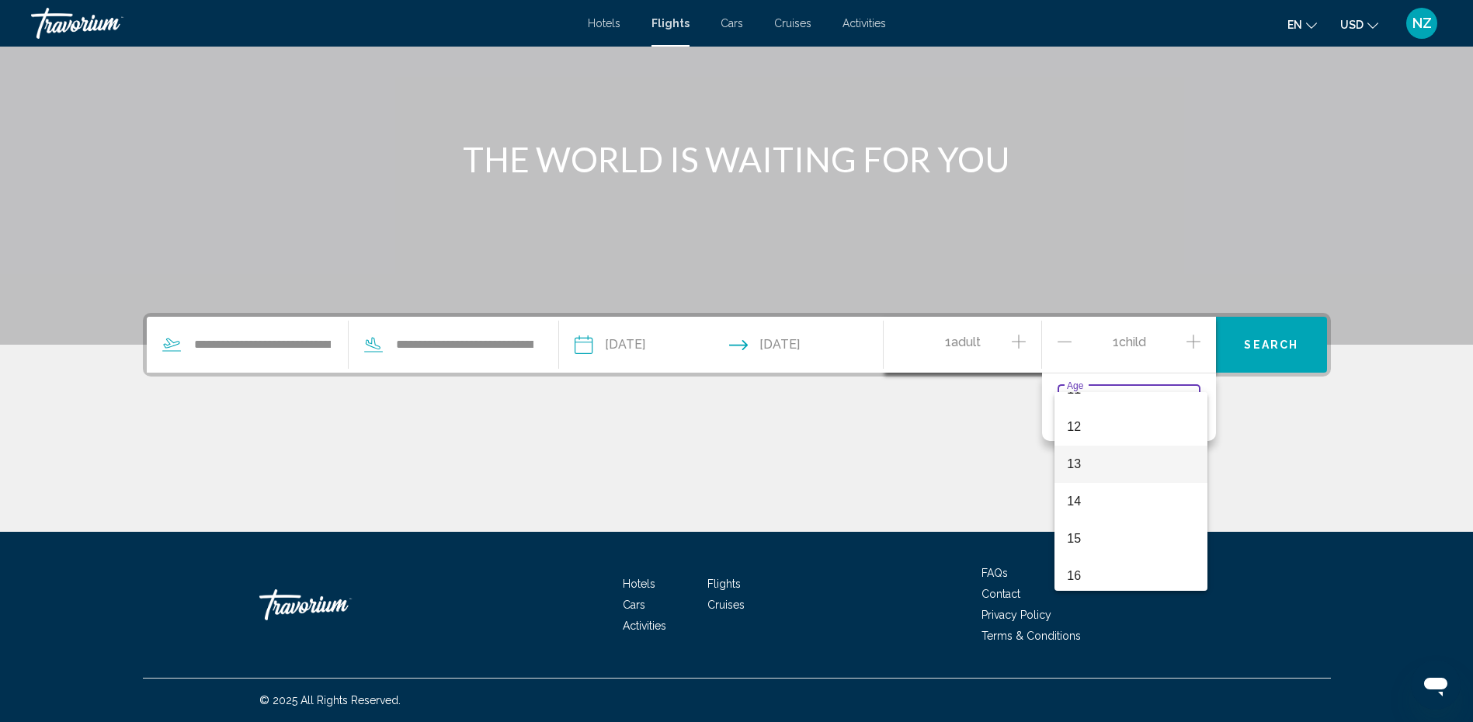
scroll to position [472, 0]
click at [1088, 463] on span "14" at bounding box center [1131, 460] width 128 height 37
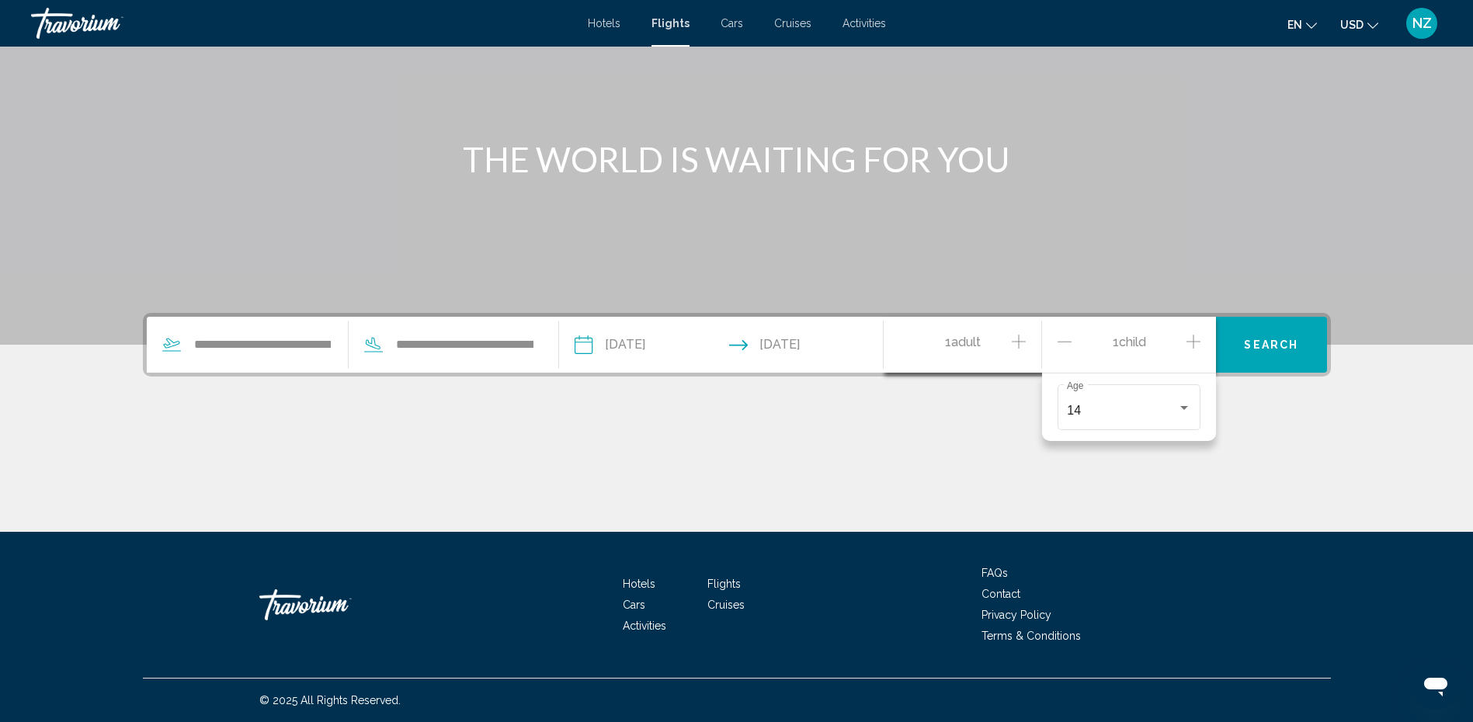
click at [1191, 341] on icon "Increment children" at bounding box center [1193, 342] width 14 height 14
click at [1177, 454] on div "Travelers: 1 adult, 2 children" at bounding box center [1184, 459] width 14 height 12
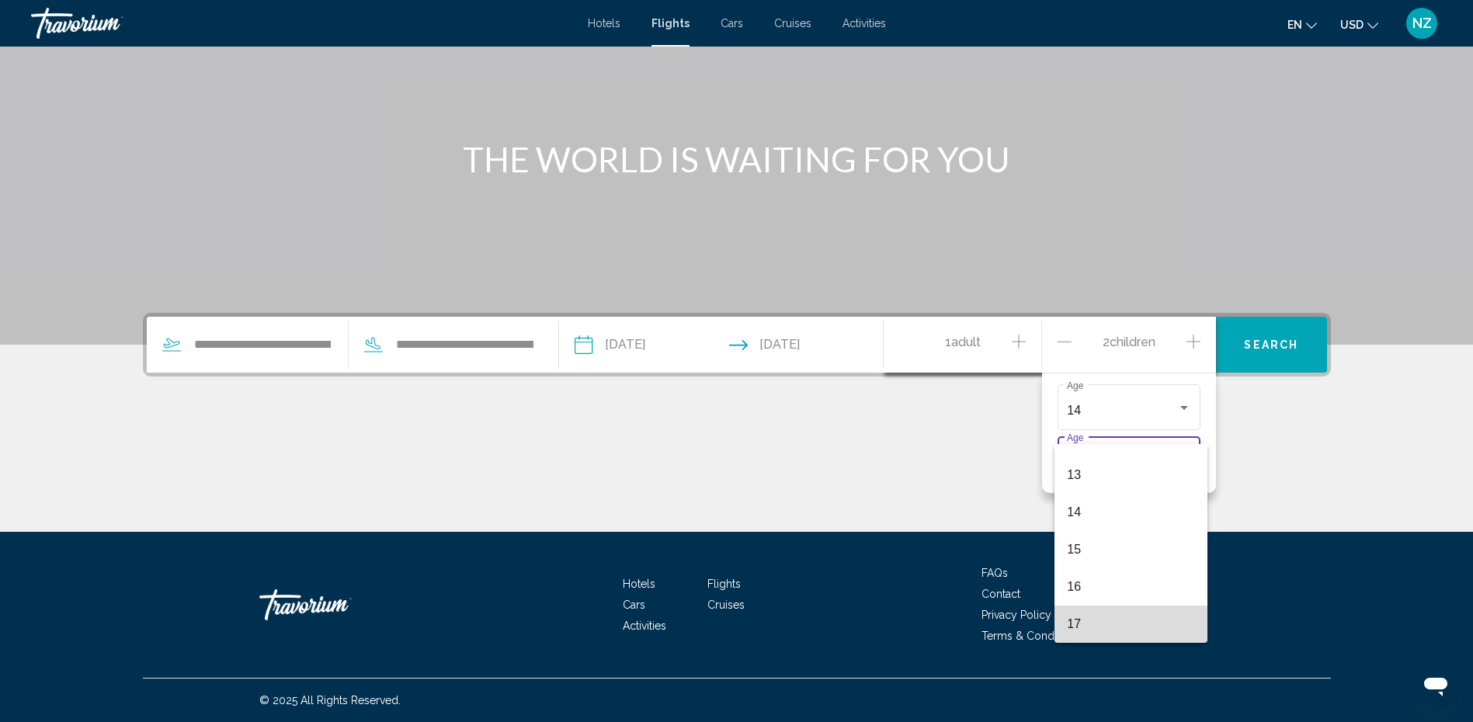
click at [1099, 623] on span "17" at bounding box center [1131, 624] width 128 height 37
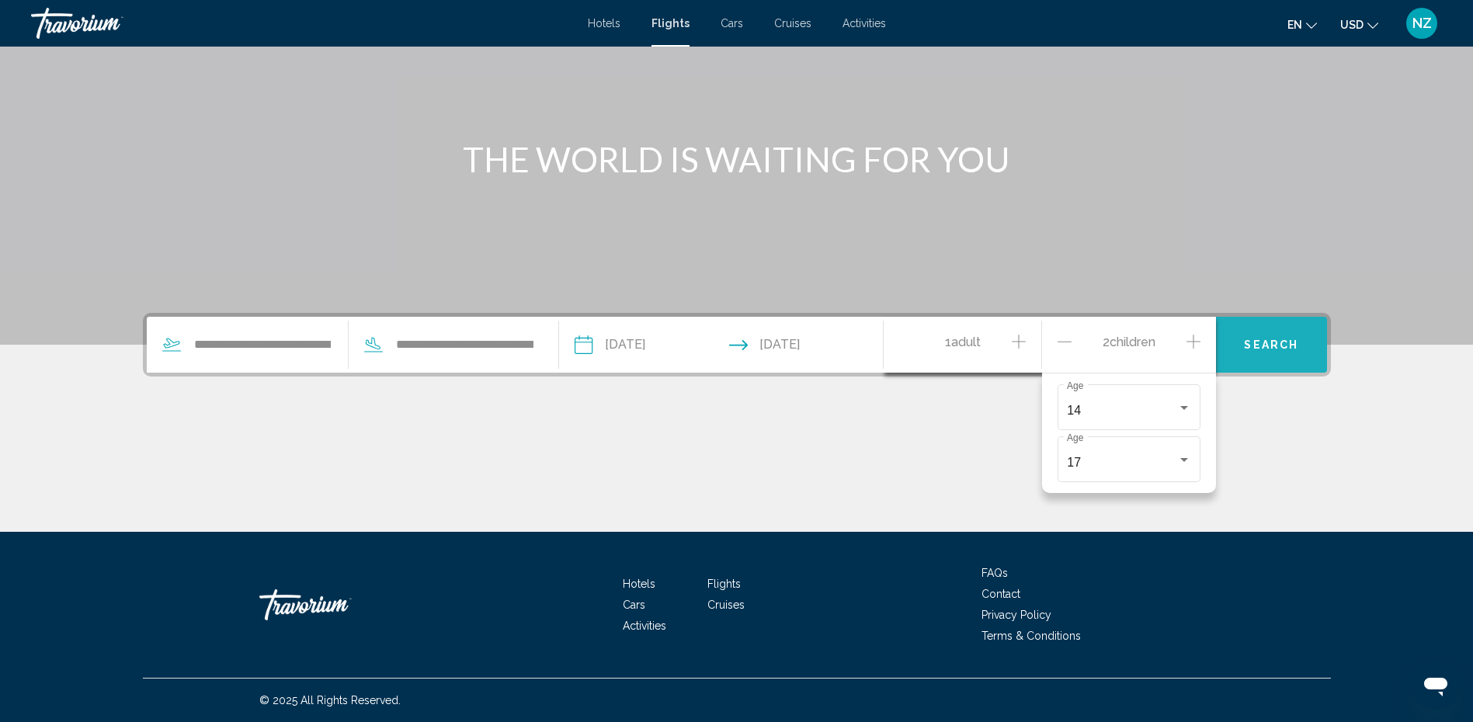
click at [1270, 339] on span "Search" at bounding box center [1271, 345] width 54 height 12
